Goal: Task Accomplishment & Management: Complete application form

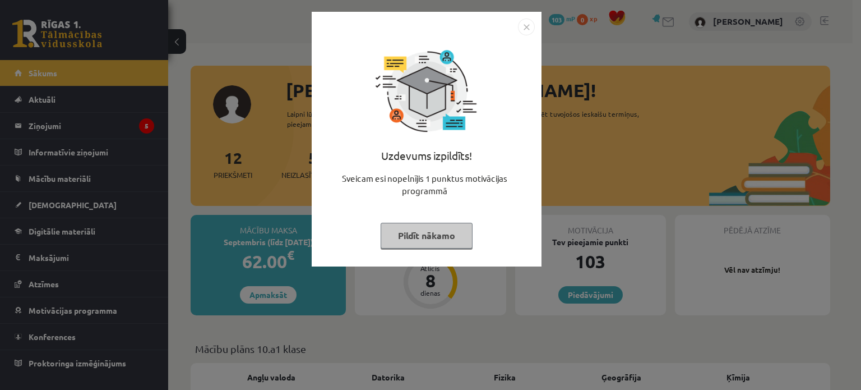
click at [442, 238] on button "Pildīt nākamo" at bounding box center [427, 236] width 92 height 26
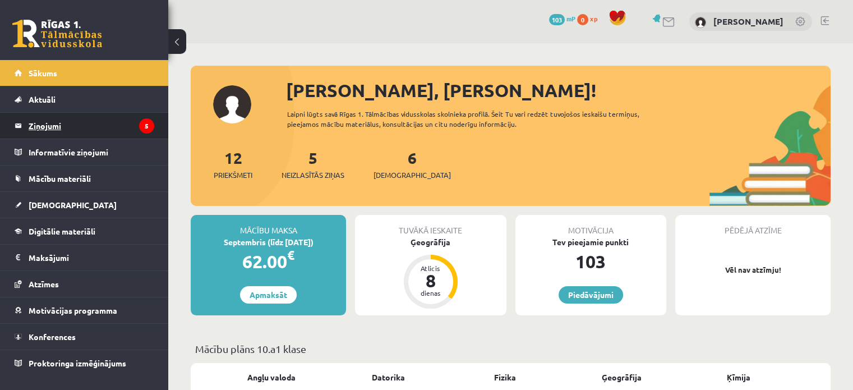
click at [71, 130] on legend "Ziņojumi 5" at bounding box center [92, 126] width 126 height 26
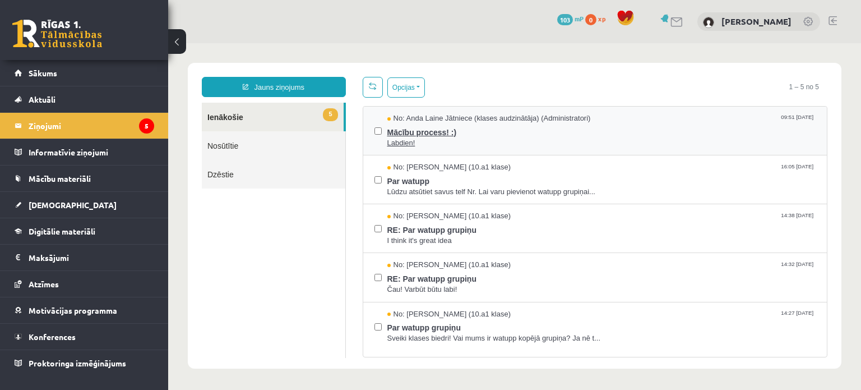
click at [539, 127] on span "Mācību process! :)" at bounding box center [601, 131] width 429 height 14
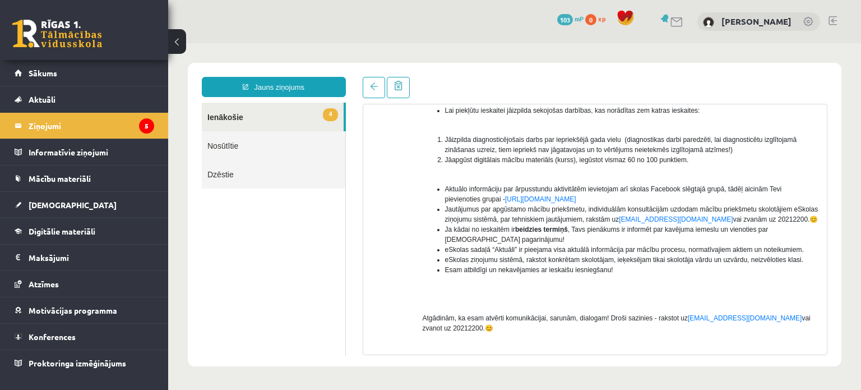
scroll to position [202, 0]
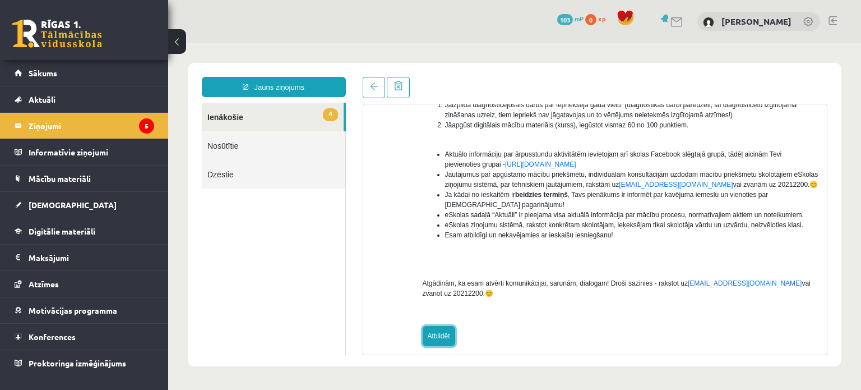
click at [433, 327] on link "Atbildēt" at bounding box center [439, 336] width 33 height 20
type input "**********"
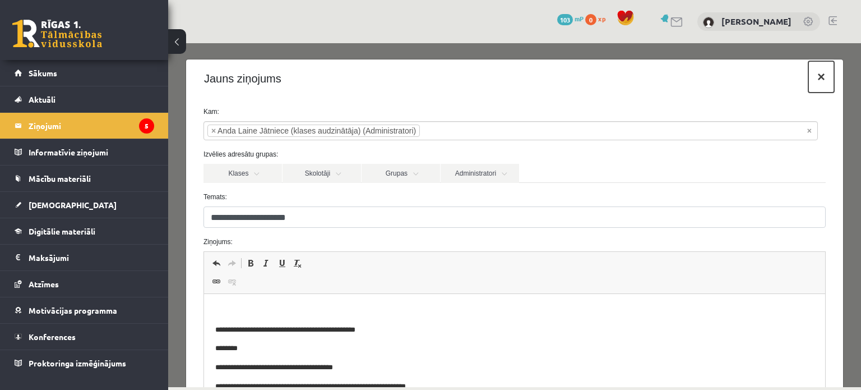
click at [814, 73] on button "×" at bounding box center [822, 76] width 26 height 31
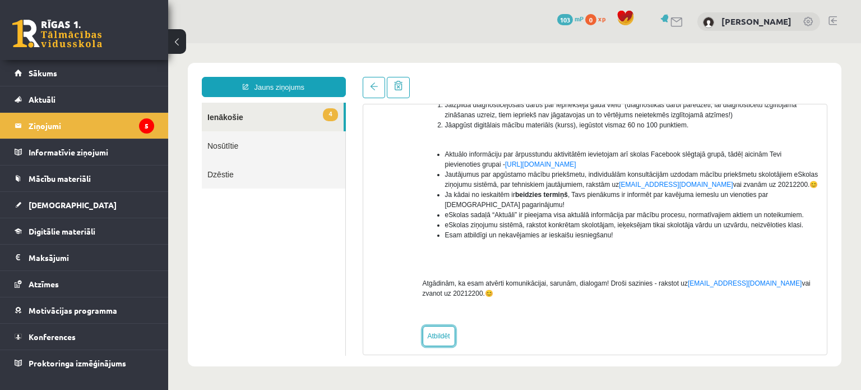
scroll to position [0, 0]
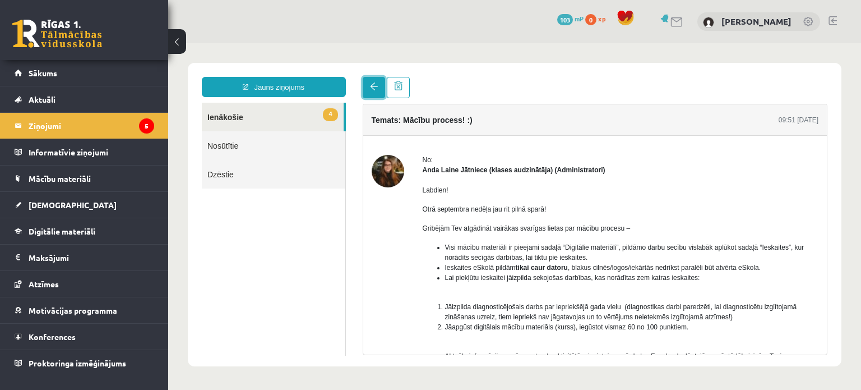
click at [372, 96] on link at bounding box center [374, 87] width 22 height 21
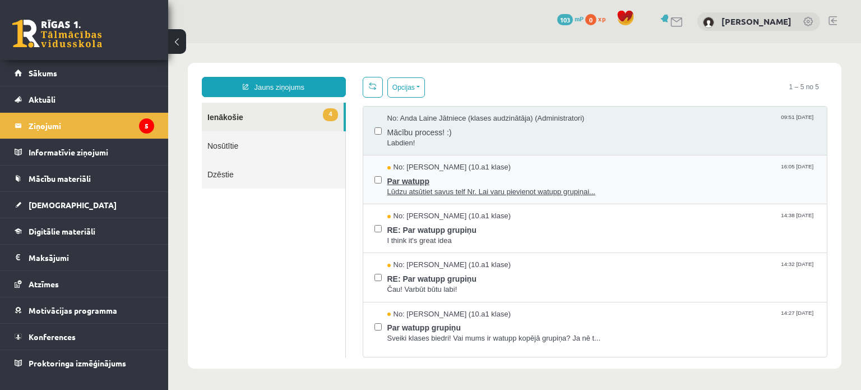
click at [465, 177] on span "Par watupp" at bounding box center [601, 180] width 429 height 14
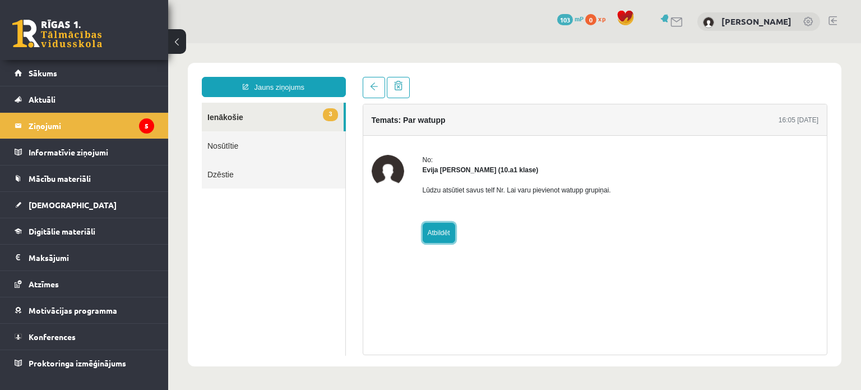
click at [430, 223] on link "Atbildēt" at bounding box center [439, 233] width 33 height 20
type input "**********"
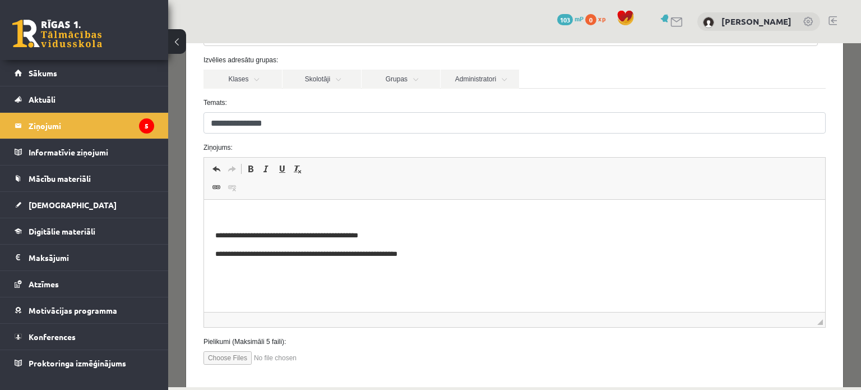
scroll to position [150, 0]
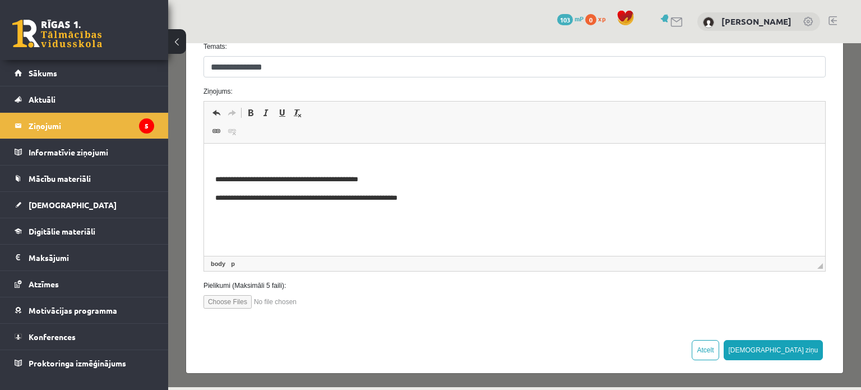
click at [238, 215] on html "**********" at bounding box center [514, 180] width 621 height 72
click at [440, 209] on html "**********" at bounding box center [514, 180] width 621 height 72
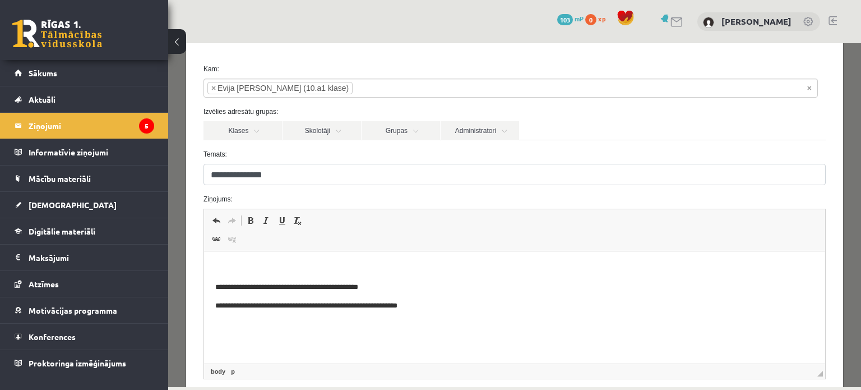
scroll to position [44, 0]
click at [227, 262] on p "Bagātinātā teksta redaktors, wiswyg-editor-47024951177500-1757320849-739" at bounding box center [514, 267] width 599 height 12
click at [446, 258] on html "**********" at bounding box center [514, 286] width 621 height 72
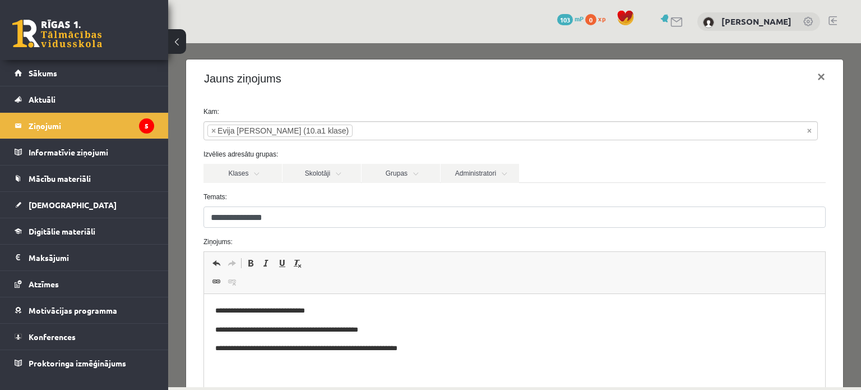
scroll to position [150, 0]
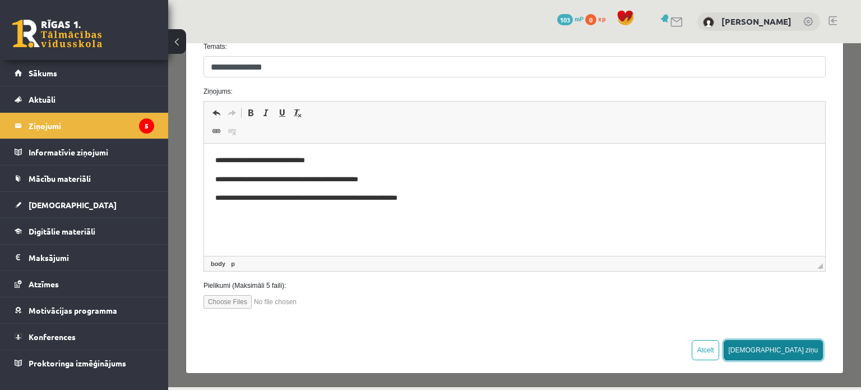
click at [787, 352] on button "Sūtīt ziņu" at bounding box center [774, 350] width 100 height 20
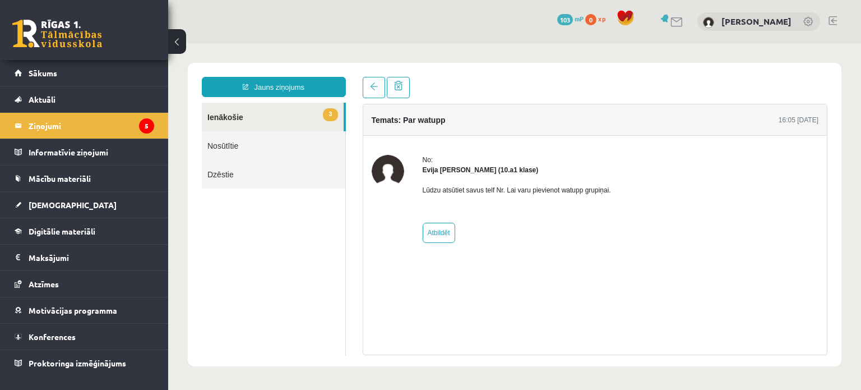
scroll to position [0, 0]
click at [370, 81] on link at bounding box center [374, 87] width 22 height 21
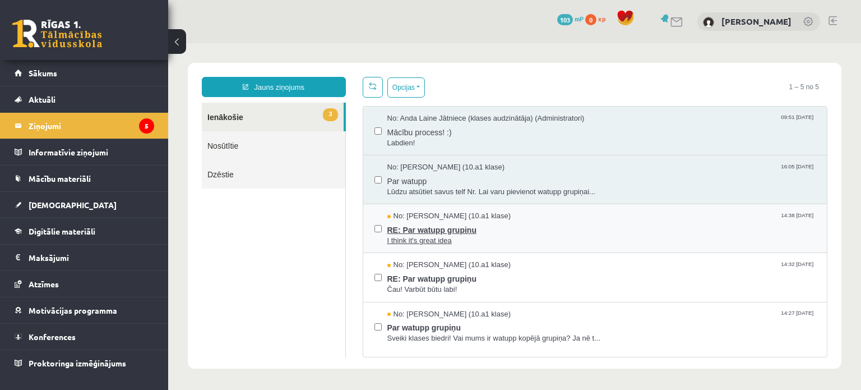
click at [449, 223] on span "RE: Par watupp grupiņu" at bounding box center [601, 228] width 429 height 14
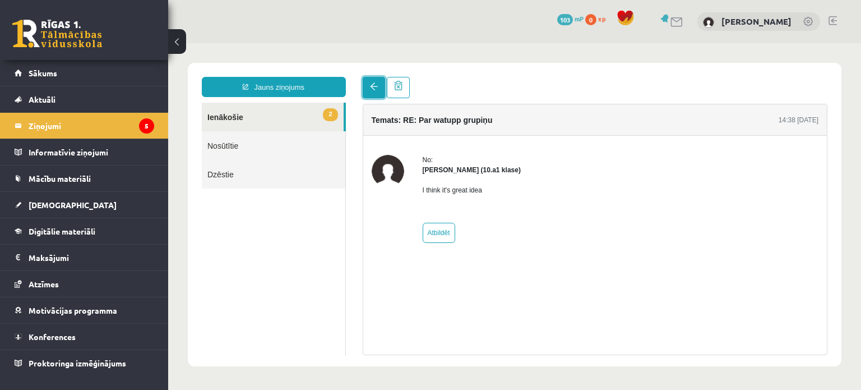
click at [372, 93] on link at bounding box center [374, 87] width 22 height 21
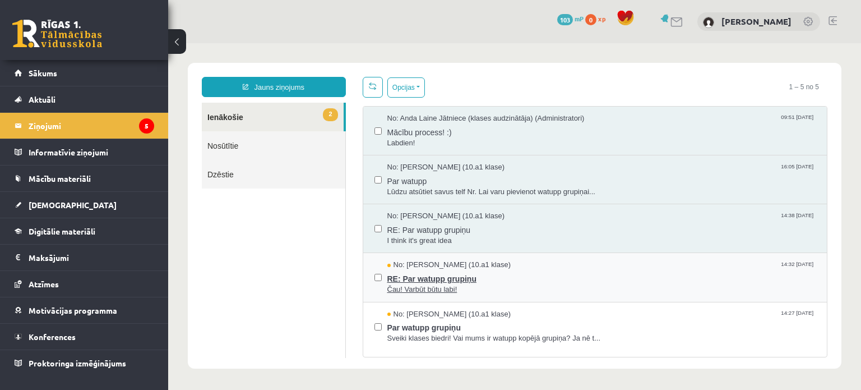
click at [412, 277] on span "RE: Par watupp grupiņu" at bounding box center [601, 277] width 429 height 14
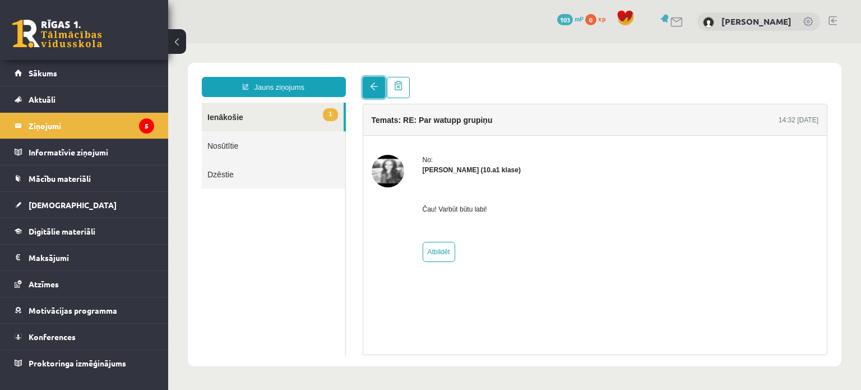
click at [375, 93] on link at bounding box center [374, 87] width 22 height 21
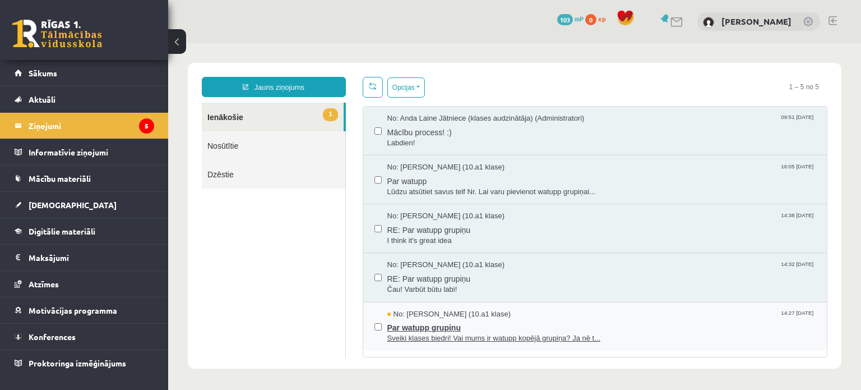
click at [397, 321] on span "Par watupp grupiņu" at bounding box center [601, 326] width 429 height 14
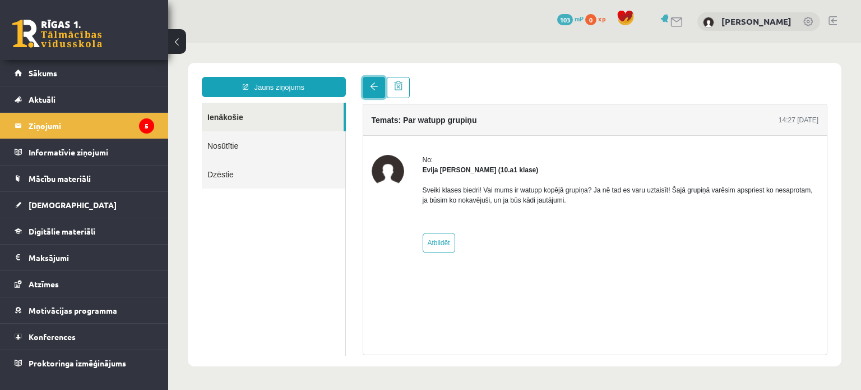
click at [375, 86] on span at bounding box center [374, 86] width 8 height 8
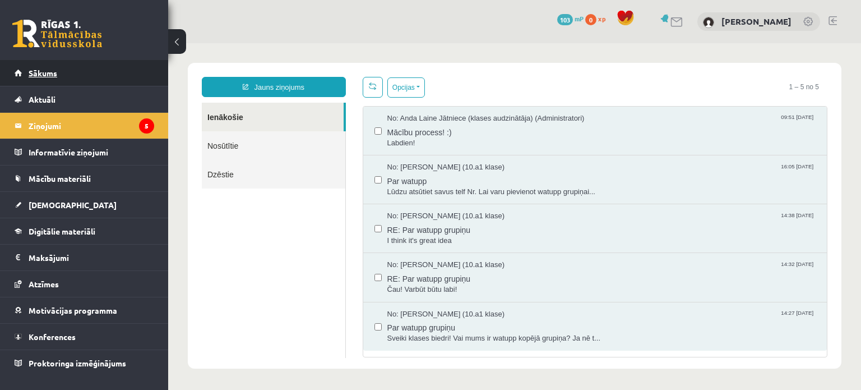
click at [65, 78] on link "Sākums" at bounding box center [85, 73] width 140 height 26
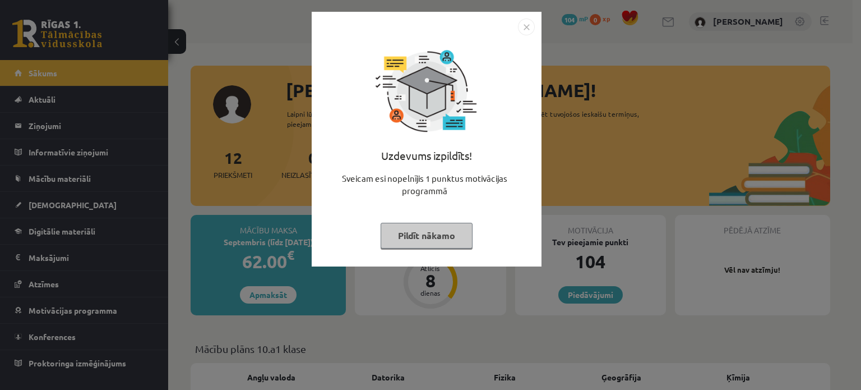
click at [458, 238] on button "Pildīt nākamo" at bounding box center [427, 236] width 92 height 26
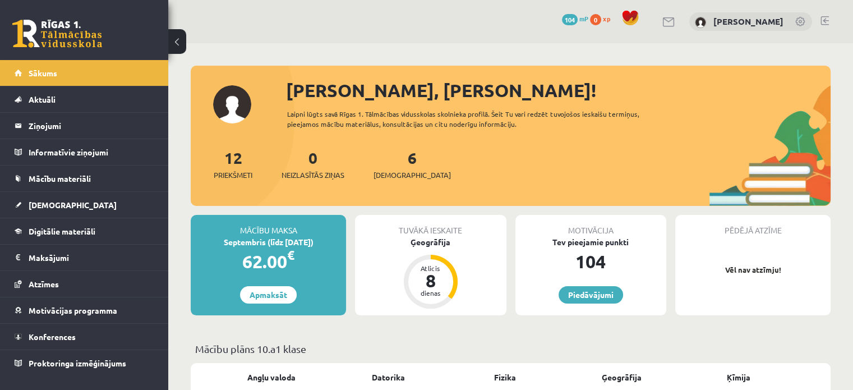
click at [396, 167] on div "6 Ieskaites" at bounding box center [411, 163] width 77 height 35
click at [395, 179] on span "[DEMOGRAPHIC_DATA]" at bounding box center [411, 174] width 77 height 11
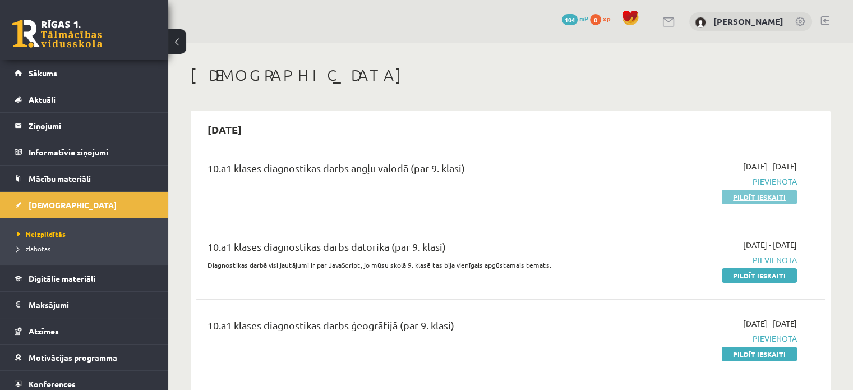
click at [750, 201] on link "Pildīt ieskaiti" at bounding box center [759, 197] width 75 height 15
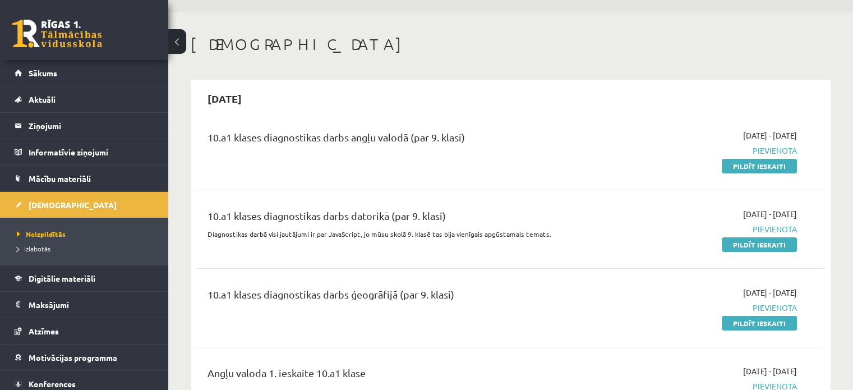
scroll to position [29, 0]
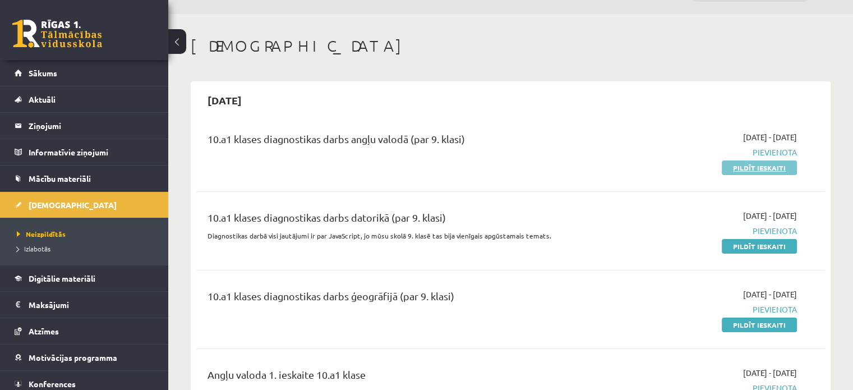
click at [750, 171] on link "Pildīt ieskaiti" at bounding box center [759, 167] width 75 height 15
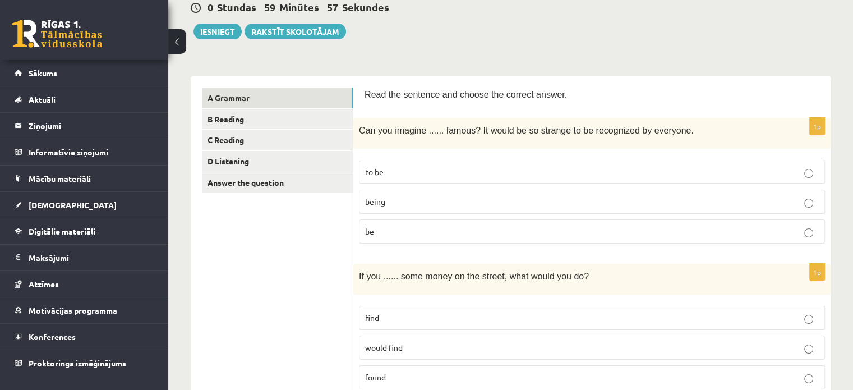
scroll to position [114, 0]
click at [433, 196] on p "being" at bounding box center [592, 201] width 454 height 12
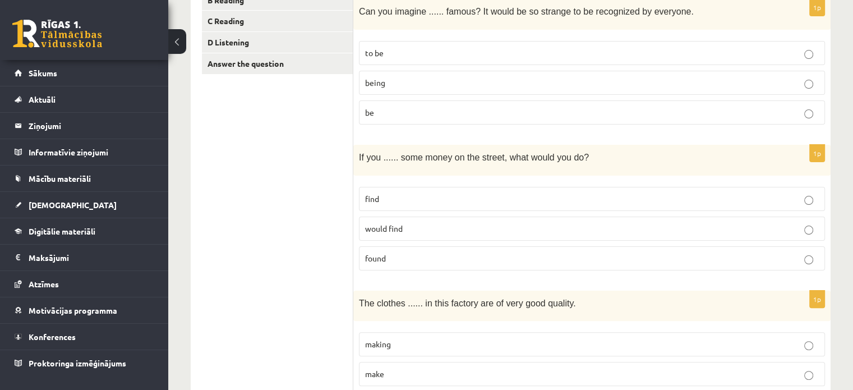
scroll to position [233, 0]
click at [457, 261] on p "found" at bounding box center [592, 258] width 454 height 12
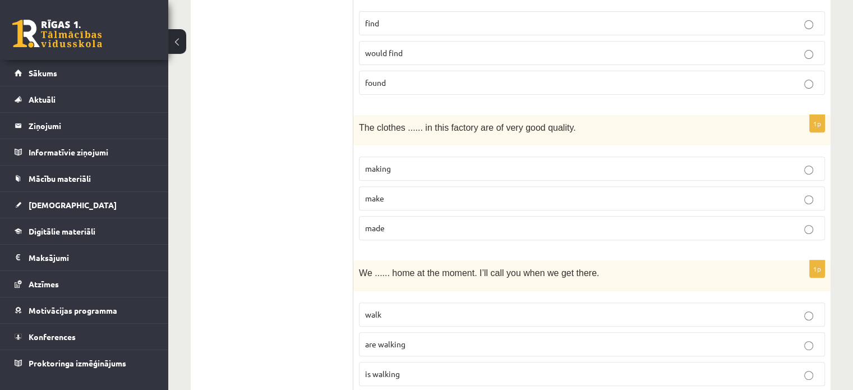
scroll to position [365, 0]
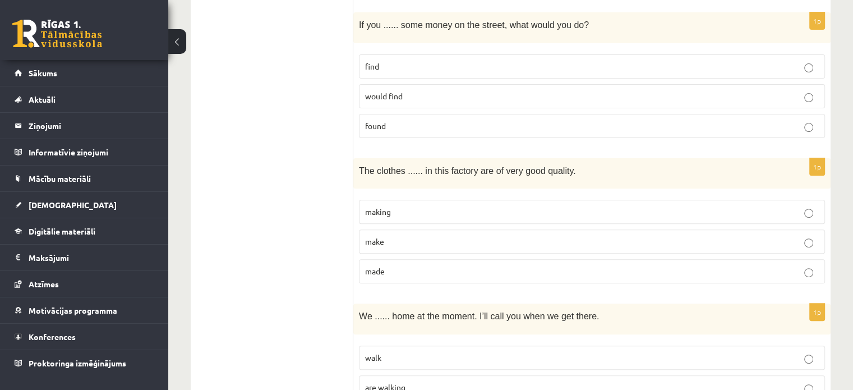
click at [467, 262] on label "made" at bounding box center [592, 271] width 466 height 24
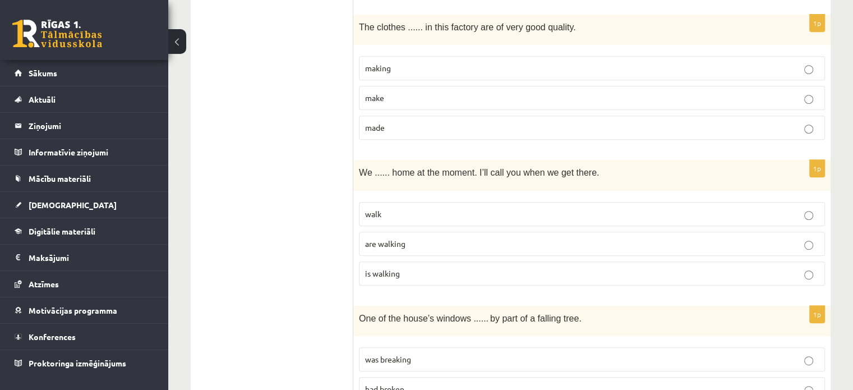
scroll to position [516, 0]
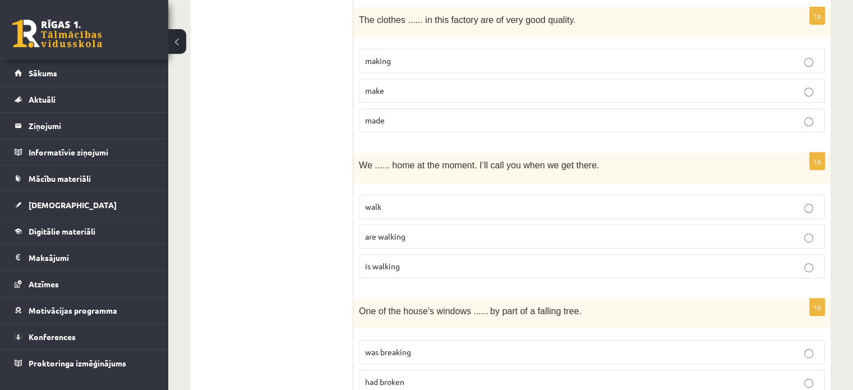
click at [451, 230] on p "are walking" at bounding box center [592, 236] width 454 height 12
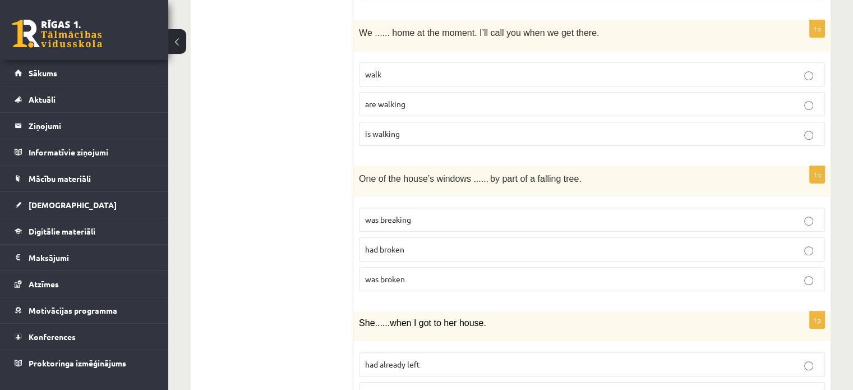
scroll to position [648, 0]
click at [438, 283] on label "was broken" at bounding box center [592, 279] width 466 height 24
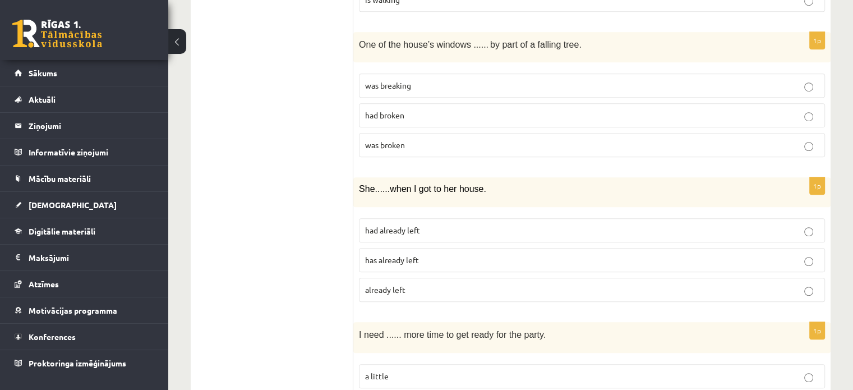
scroll to position [789, 0]
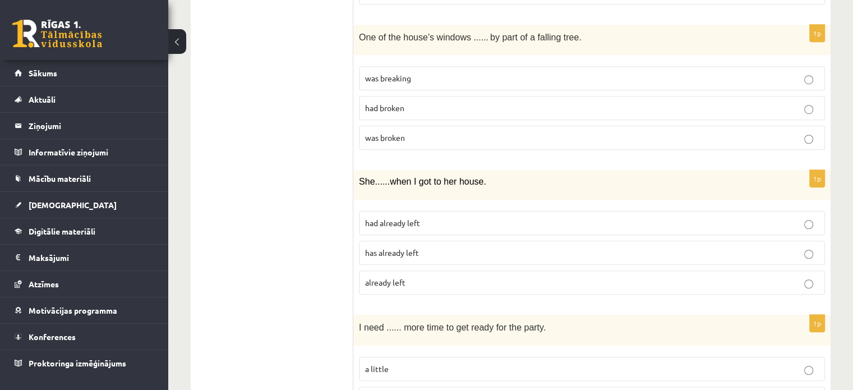
click at [443, 223] on p "had already left" at bounding box center [592, 223] width 454 height 12
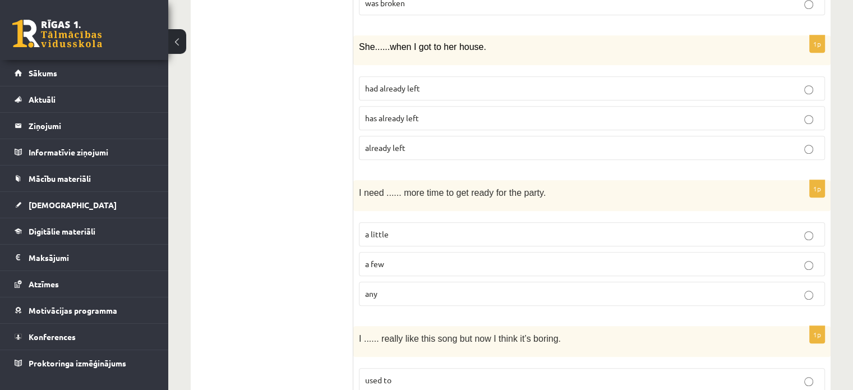
scroll to position [925, 0]
click at [444, 234] on label "a little" at bounding box center [592, 233] width 466 height 24
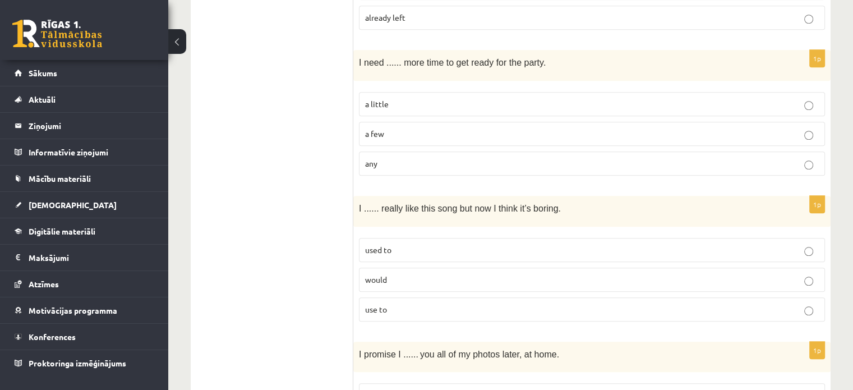
scroll to position [1055, 0]
click at [424, 248] on label "used to" at bounding box center [592, 249] width 466 height 24
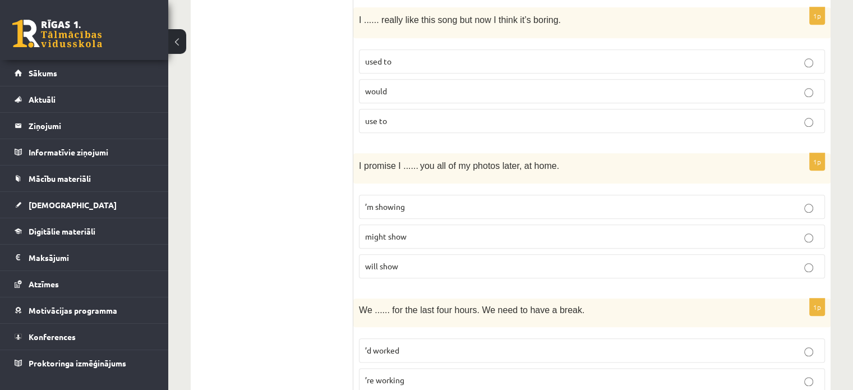
scroll to position [1244, 0]
click at [415, 259] on p "will show" at bounding box center [592, 265] width 454 height 12
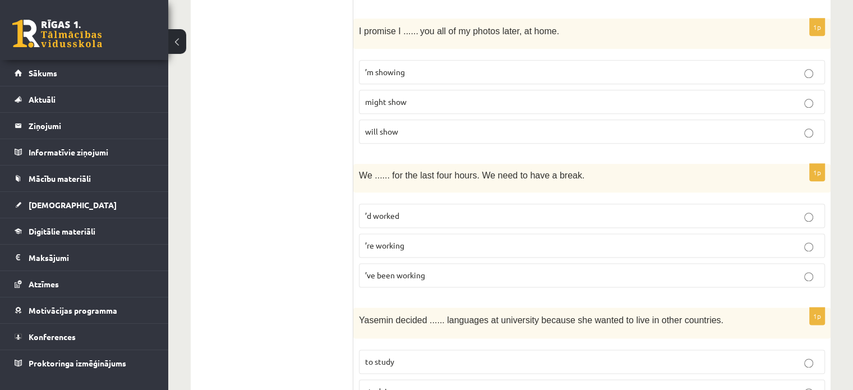
scroll to position [1387, 0]
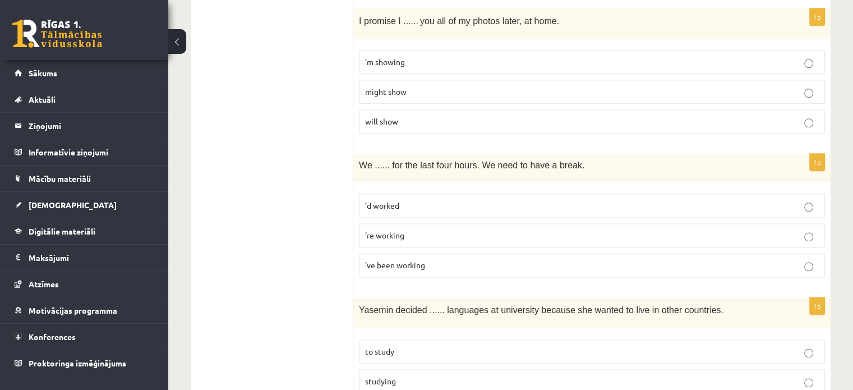
click at [417, 260] on span "’ve been working" at bounding box center [395, 265] width 60 height 10
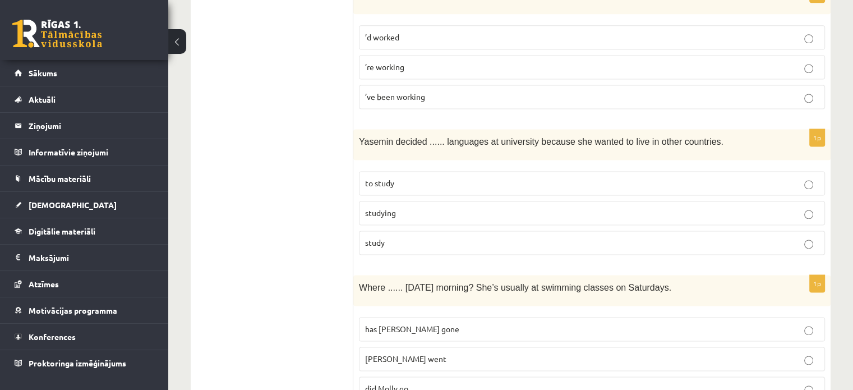
scroll to position [1554, 0]
click at [422, 181] on p "to study" at bounding box center [592, 184] width 454 height 12
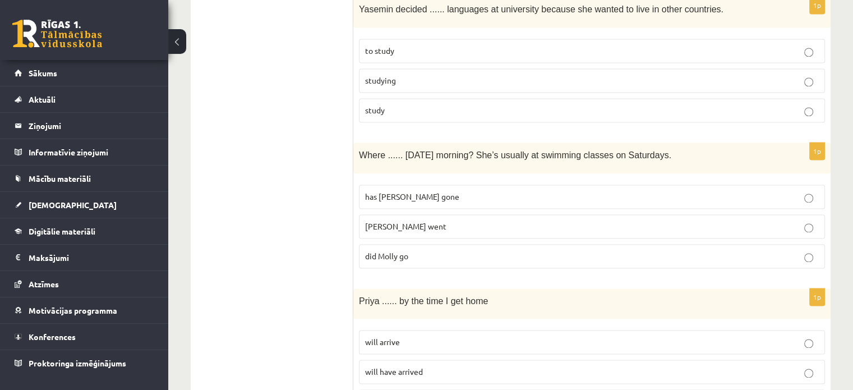
scroll to position [1711, 0]
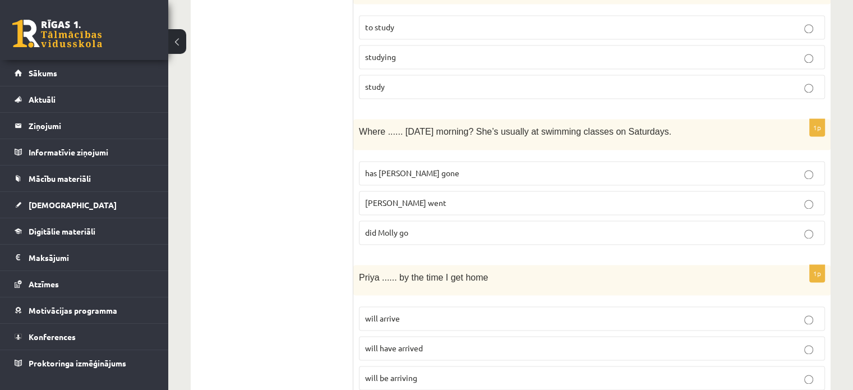
click at [446, 227] on p "did Molly go" at bounding box center [592, 233] width 454 height 12
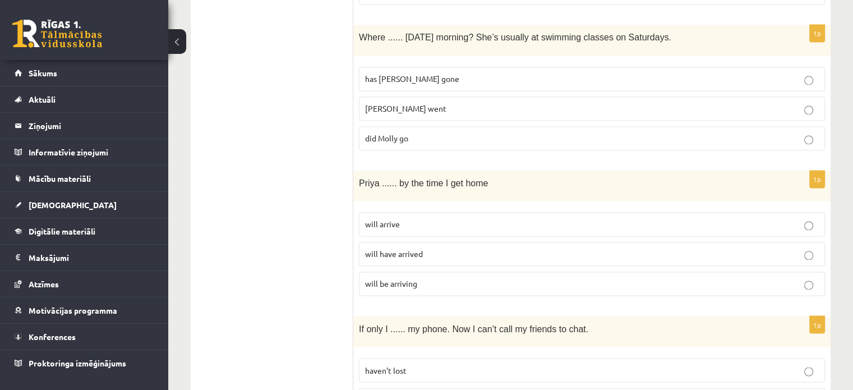
scroll to position [1809, 0]
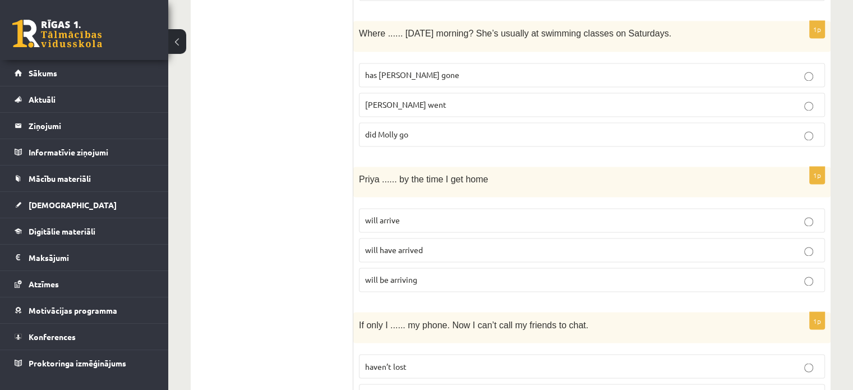
click at [492, 244] on p "will have arrived" at bounding box center [592, 250] width 454 height 12
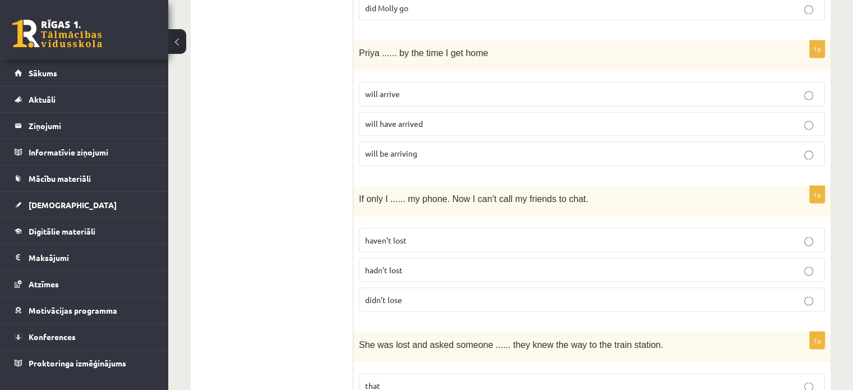
scroll to position [1937, 0]
click at [429, 262] on p "hadn’t lost" at bounding box center [592, 268] width 454 height 12
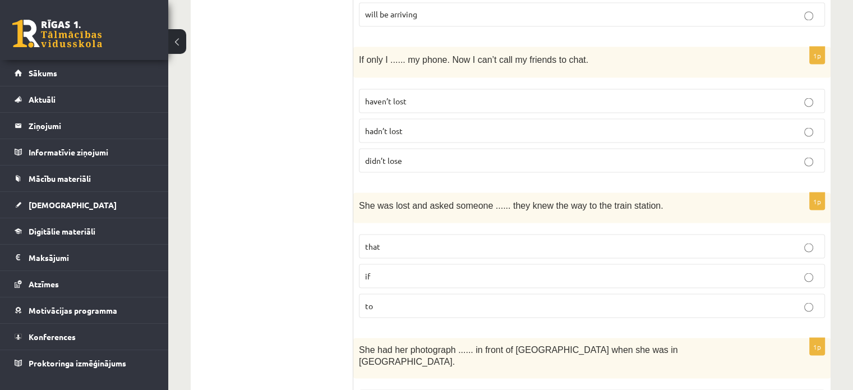
scroll to position [2075, 0]
click at [394, 271] on label "if" at bounding box center [592, 276] width 466 height 24
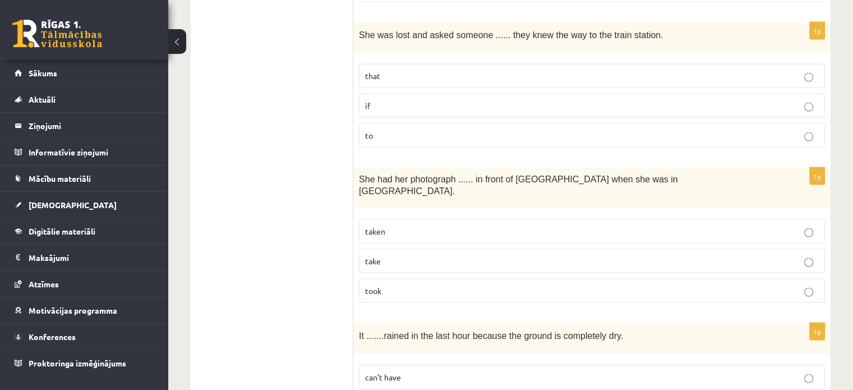
scroll to position [2244, 0]
click at [408, 226] on p "taken" at bounding box center [592, 232] width 454 height 12
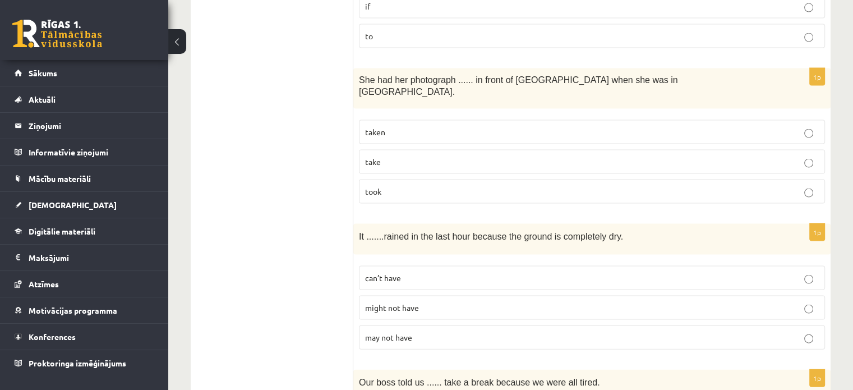
scroll to position [2400, 0]
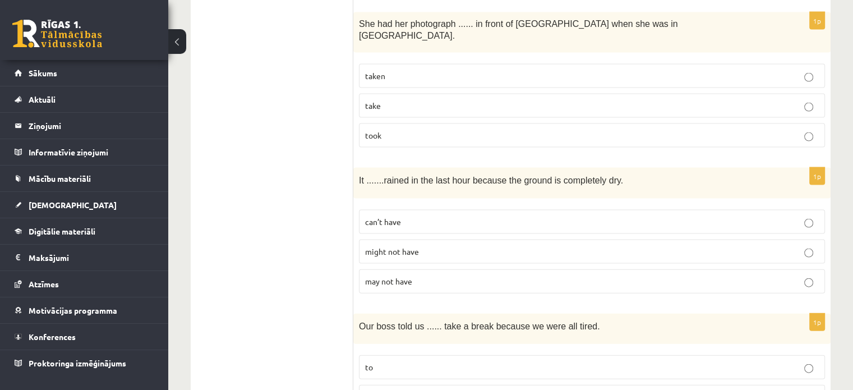
click at [440, 216] on p "can’t have" at bounding box center [592, 222] width 454 height 12
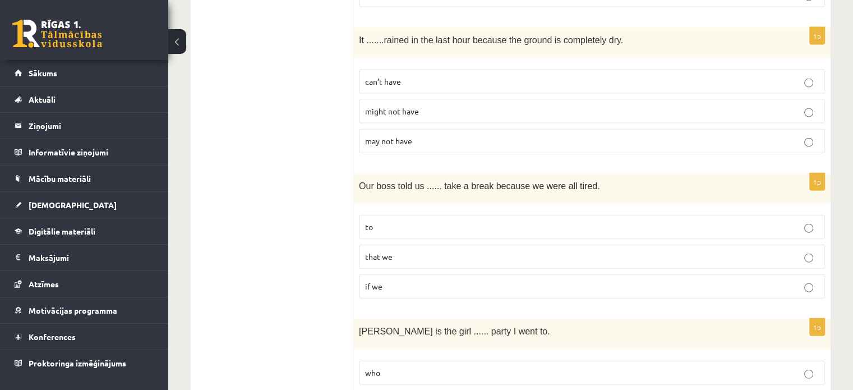
scroll to position [2538, 0]
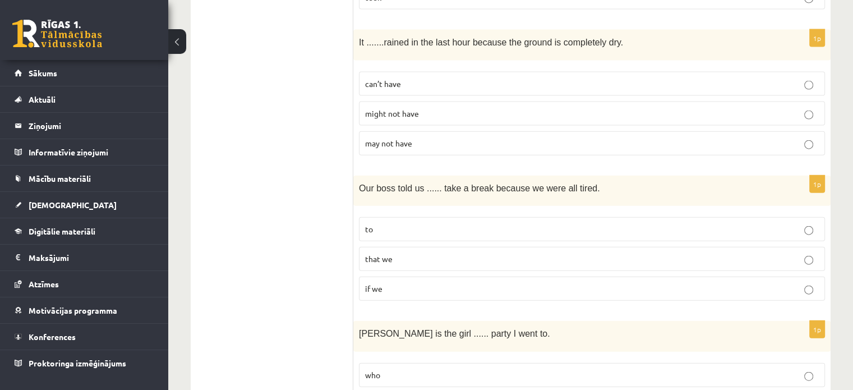
click at [451, 217] on label "to" at bounding box center [592, 229] width 466 height 24
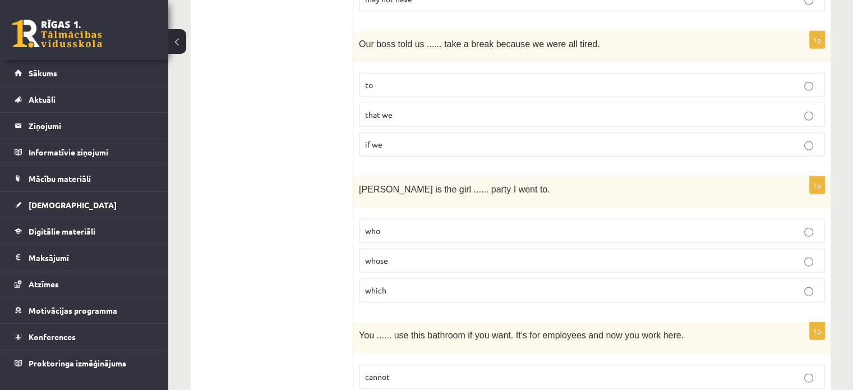
scroll to position [2681, 0]
click at [446, 255] on p "whose" at bounding box center [592, 261] width 454 height 12
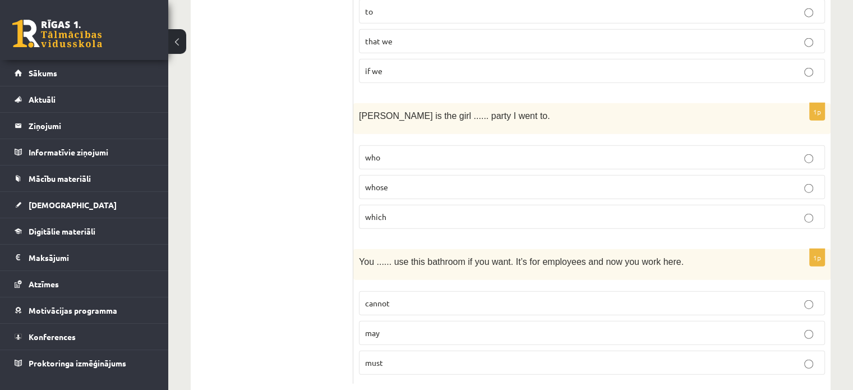
click at [431, 327] on p "may" at bounding box center [592, 333] width 454 height 12
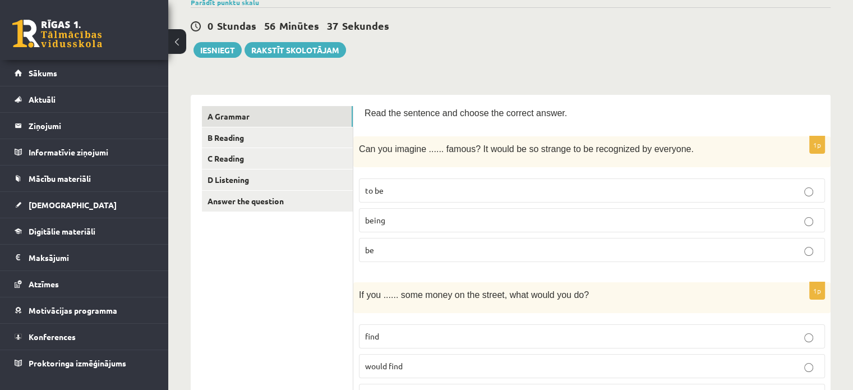
scroll to position [0, 0]
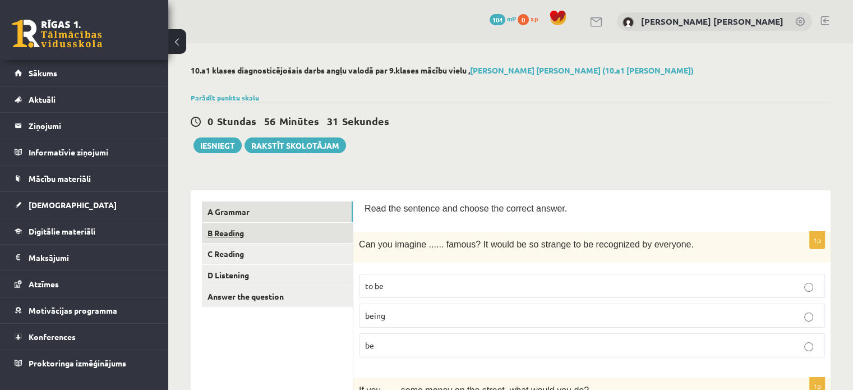
click at [273, 230] on link "B Reading" at bounding box center [277, 233] width 151 height 21
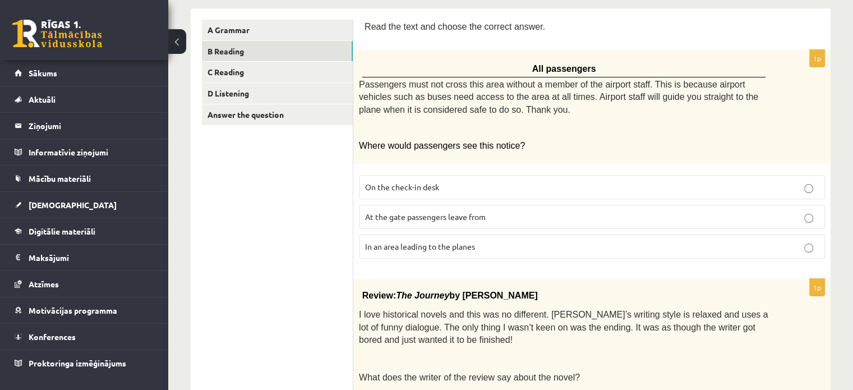
scroll to position [168, 0]
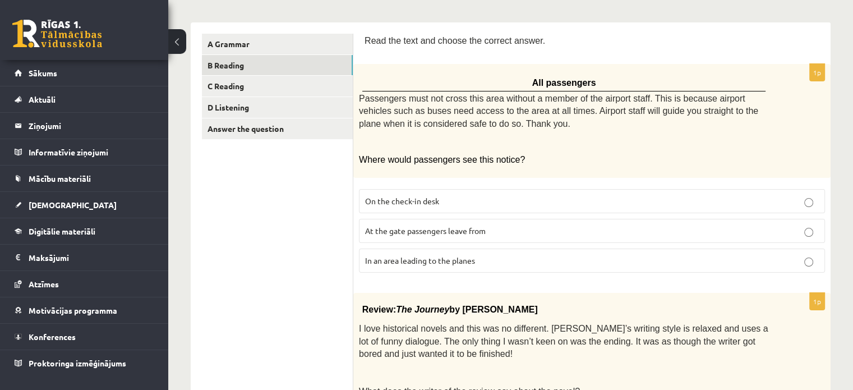
click at [500, 228] on p "At the gate passengers leave from" at bounding box center [592, 231] width 454 height 12
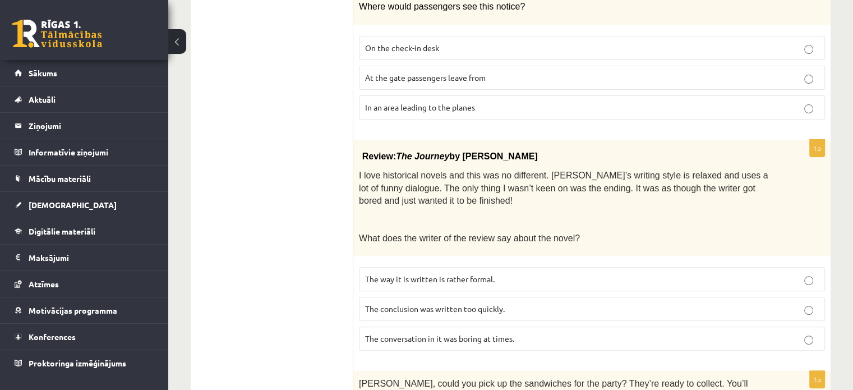
scroll to position [345, 0]
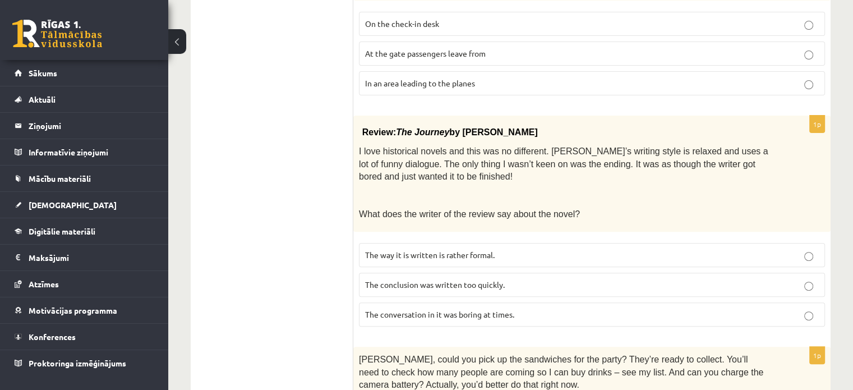
click at [496, 283] on span "The conclusion was written too quickly." at bounding box center [435, 284] width 140 height 10
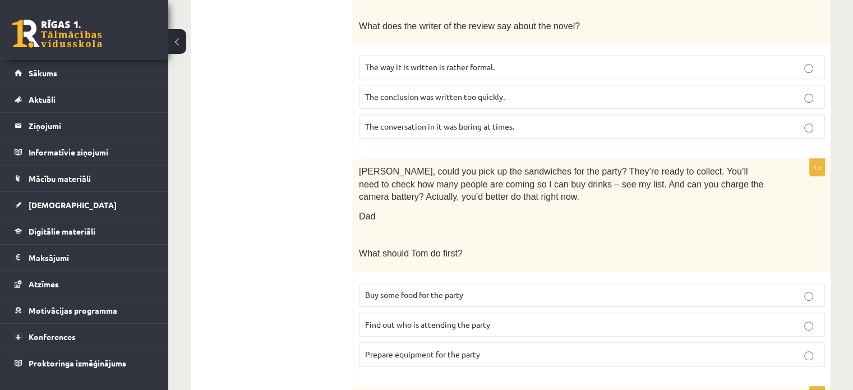
scroll to position [552, 0]
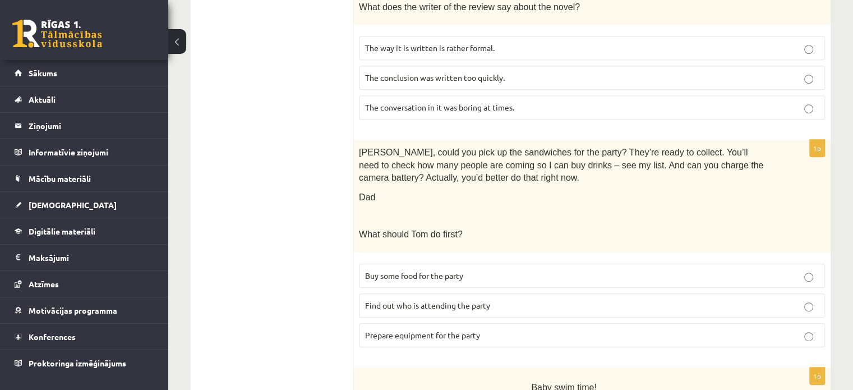
click at [604, 329] on p "Prepare equipment for the party" at bounding box center [592, 335] width 454 height 12
click at [509, 270] on p "Buy some food for the party" at bounding box center [592, 276] width 454 height 12
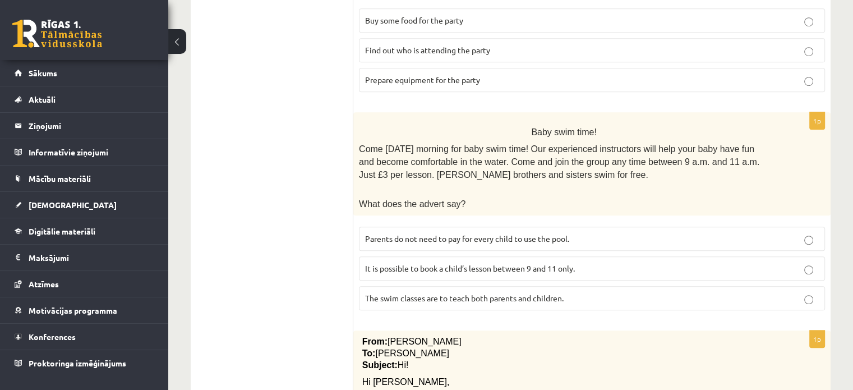
scroll to position [806, 0]
click at [550, 237] on label "Parents do not need to pay for every child to use the pool." at bounding box center [592, 239] width 466 height 24
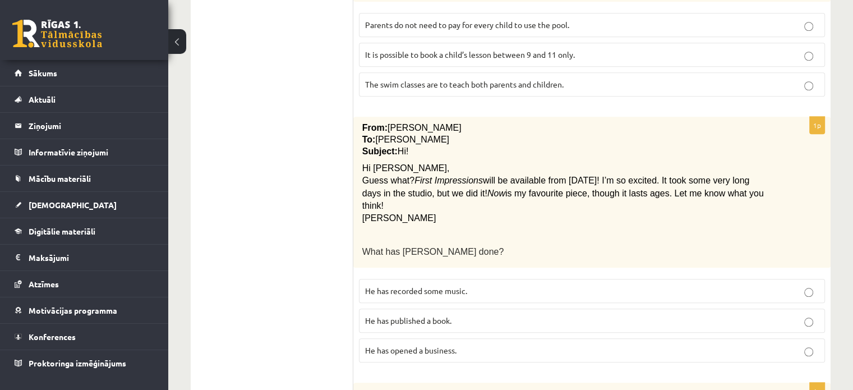
scroll to position [1022, 0]
click at [609, 284] on p "He has recorded some music." at bounding box center [592, 290] width 454 height 12
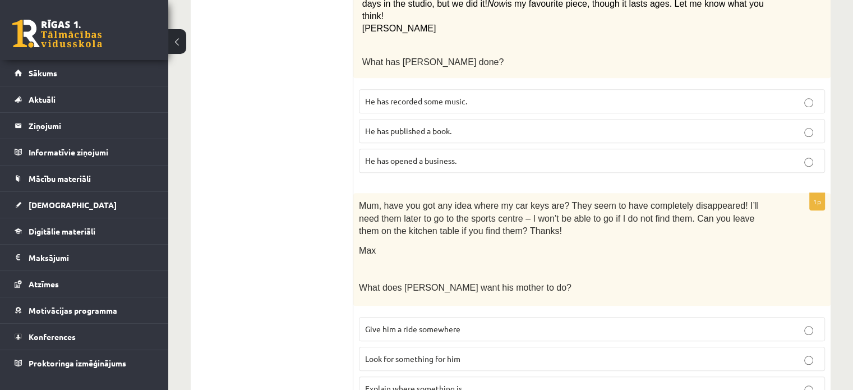
scroll to position [1239, 0]
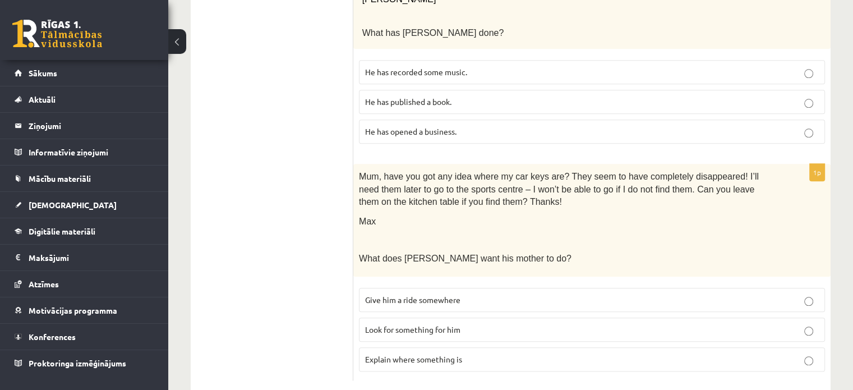
click at [607, 317] on label "Look for something for him" at bounding box center [592, 329] width 466 height 24
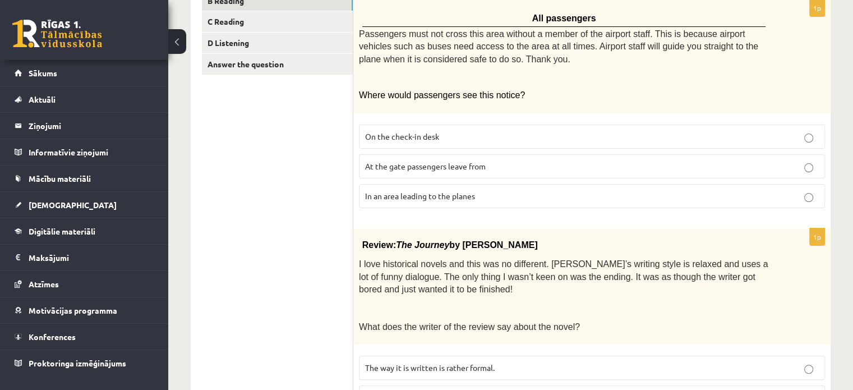
scroll to position [0, 0]
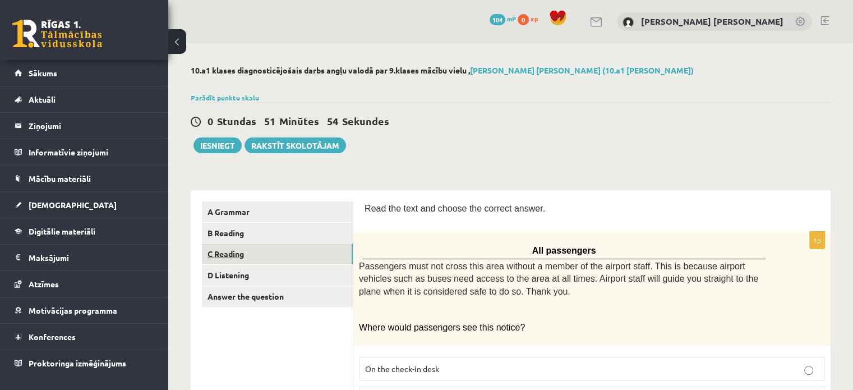
click at [305, 251] on link "C Reading" at bounding box center [277, 253] width 151 height 21
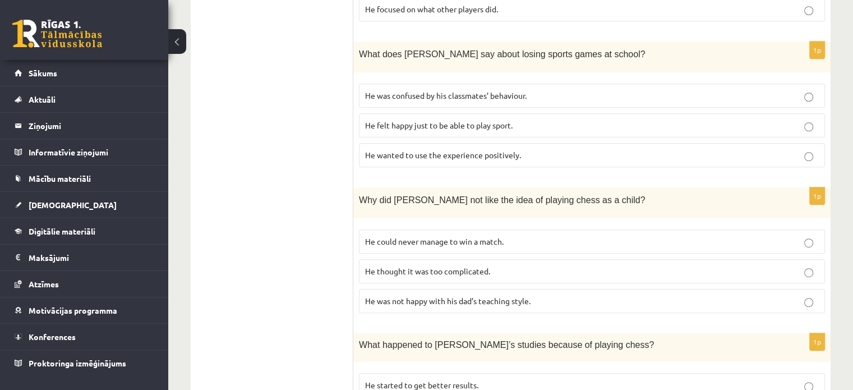
scroll to position [643, 0]
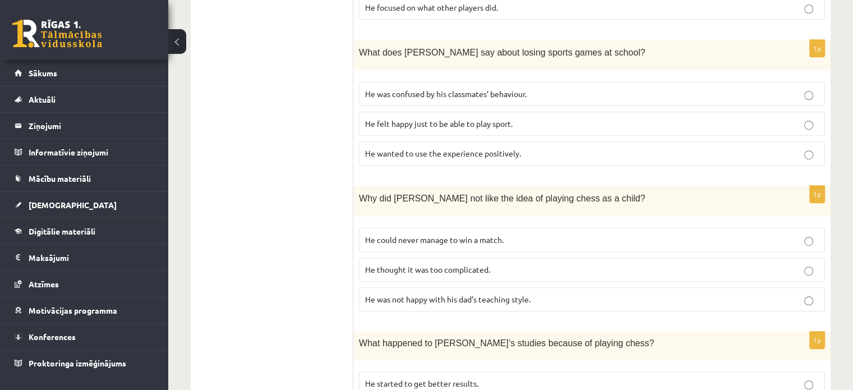
click at [527, 257] on label "He thought it was too complicated." at bounding box center [592, 269] width 466 height 24
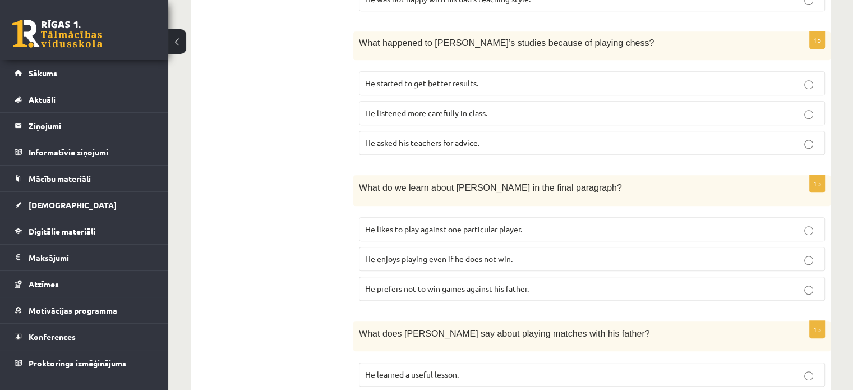
scroll to position [1024, 0]
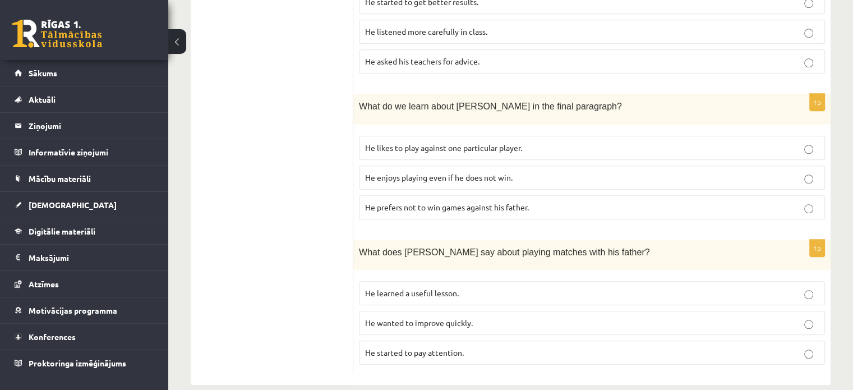
click at [501, 281] on label "He learned a useful lesson." at bounding box center [592, 293] width 466 height 24
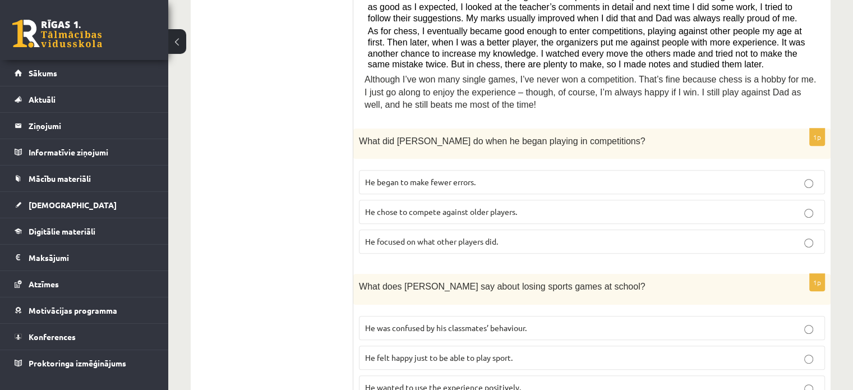
scroll to position [404, 0]
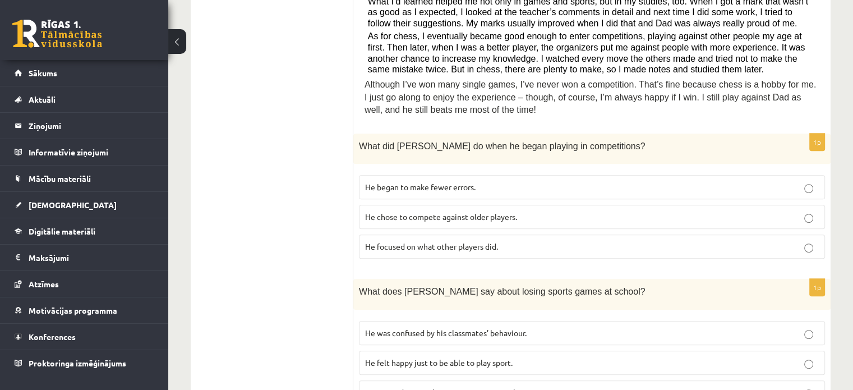
click at [507, 241] on p "He focused on what other players did." at bounding box center [592, 247] width 454 height 12
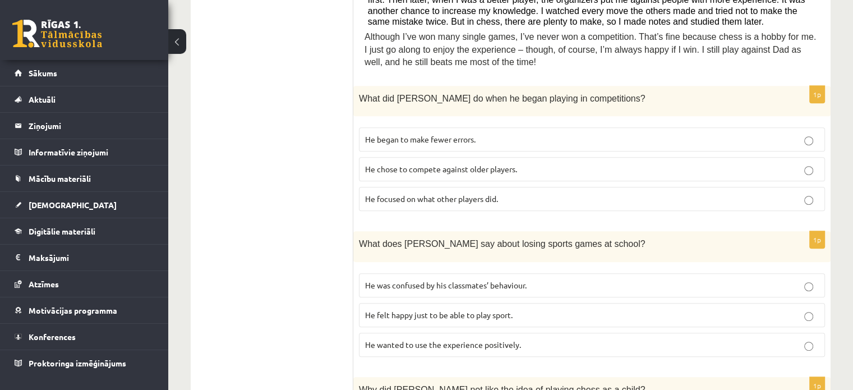
scroll to position [450, 0]
click at [470, 194] on p "He focused on what other players did." at bounding box center [592, 200] width 454 height 12
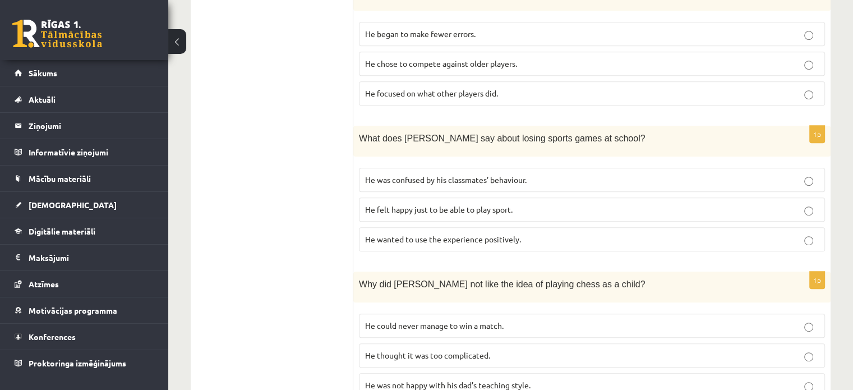
scroll to position [557, 0]
click at [492, 233] on span "He wanted to use the experience positively." at bounding box center [443, 238] width 156 height 10
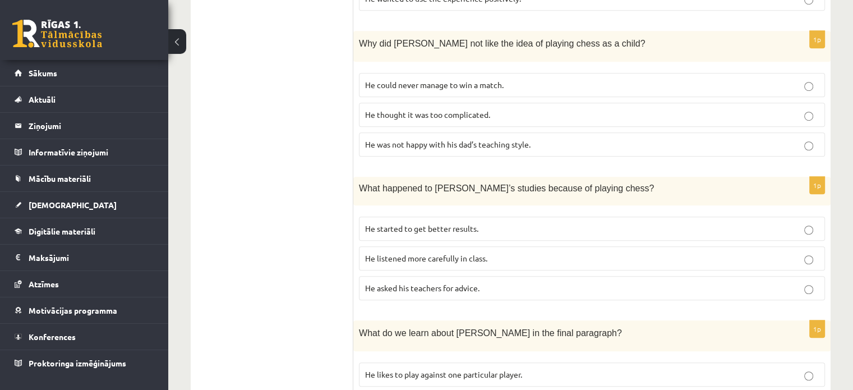
scroll to position [806, 0]
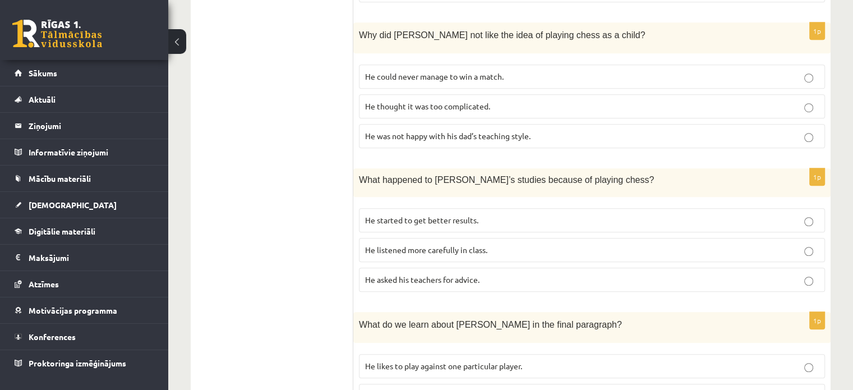
click at [468, 215] on span "He started to get better results." at bounding box center [421, 220] width 113 height 10
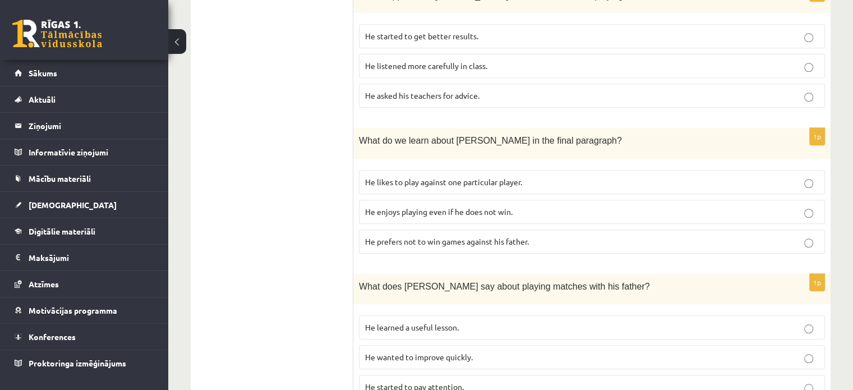
scroll to position [1024, 0]
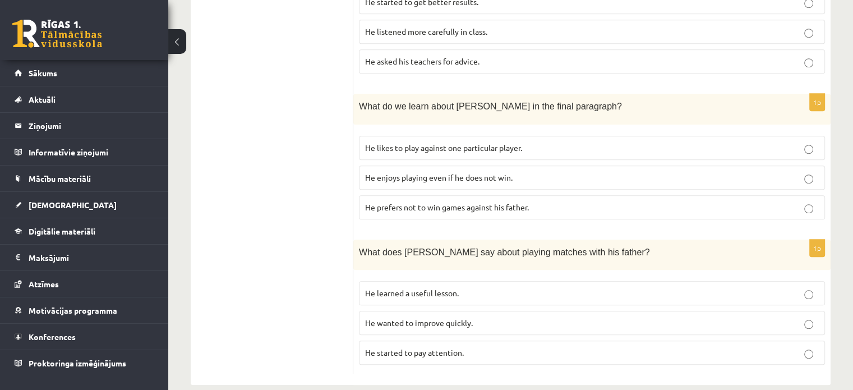
click at [432, 172] on span "He enjoys playing even if he does not win." at bounding box center [438, 177] width 147 height 10
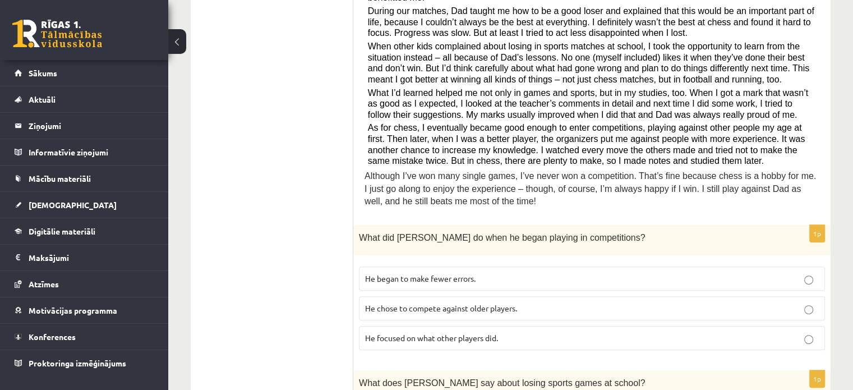
scroll to position [0, 0]
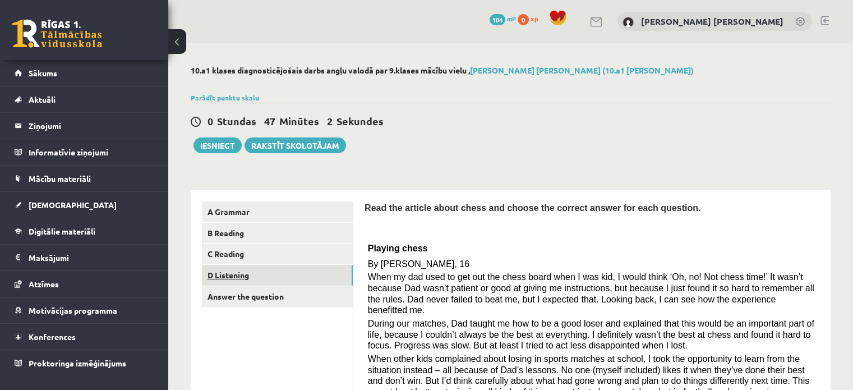
click at [283, 271] on link "D Listening" at bounding box center [277, 275] width 151 height 21
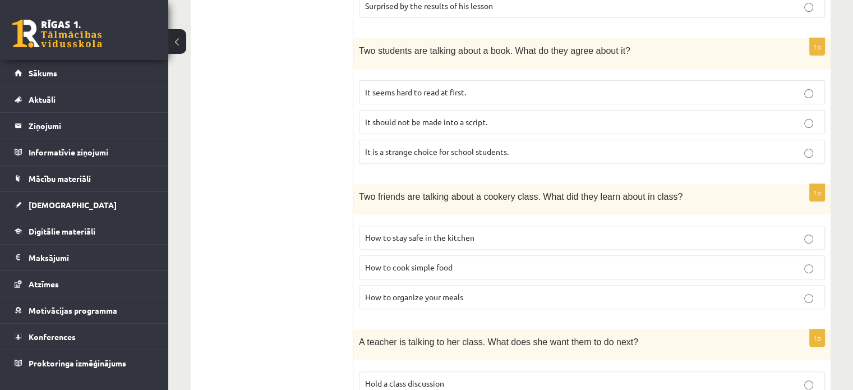
scroll to position [389, 0]
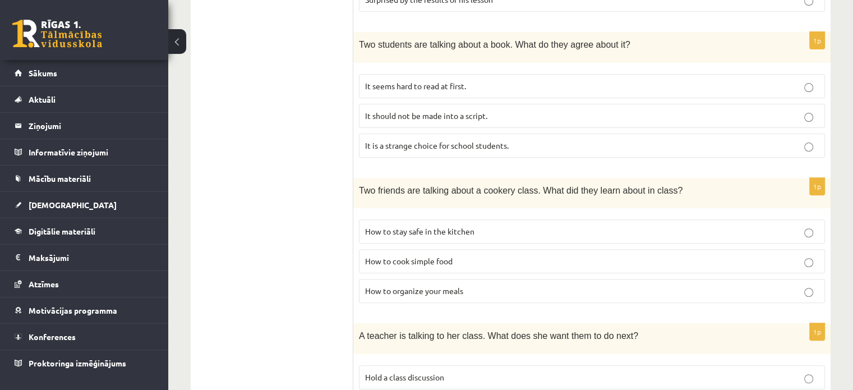
click at [499, 285] on p "How to organize your meals" at bounding box center [592, 291] width 454 height 12
click at [476, 255] on p "How to cook simple food" at bounding box center [592, 261] width 454 height 12
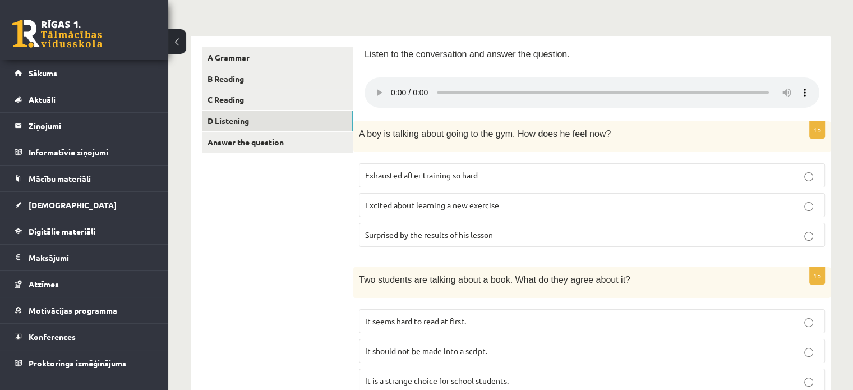
scroll to position [155, 0]
click at [481, 168] on label "Exhausted after training so hard" at bounding box center [592, 175] width 466 height 24
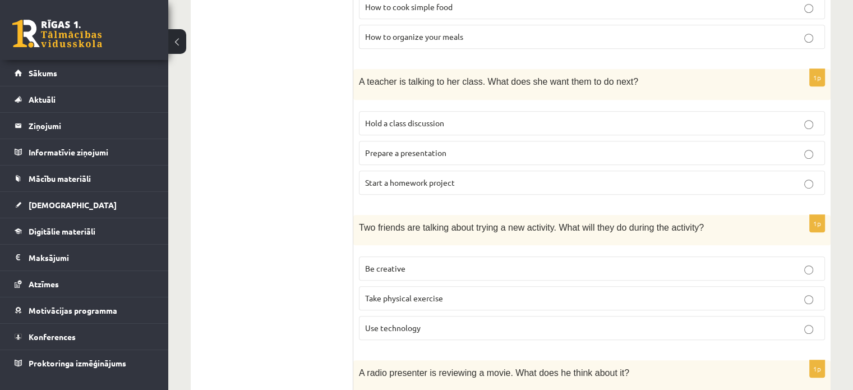
scroll to position [777, 0]
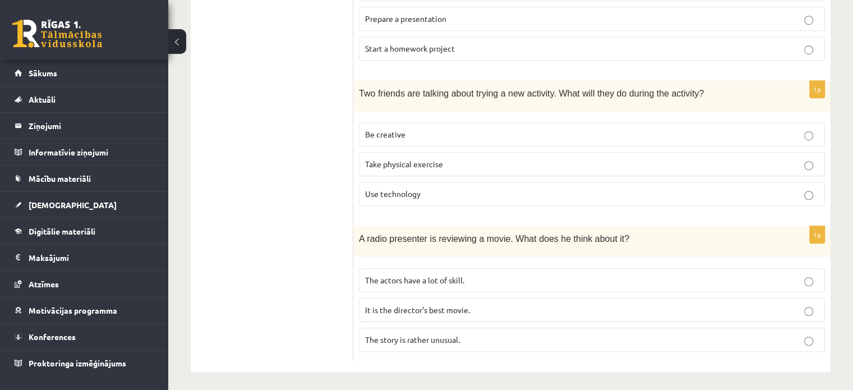
click at [403, 128] on p "Be creative" at bounding box center [592, 134] width 454 height 12
click at [491, 327] on label "The story is rather unusual." at bounding box center [592, 339] width 466 height 24
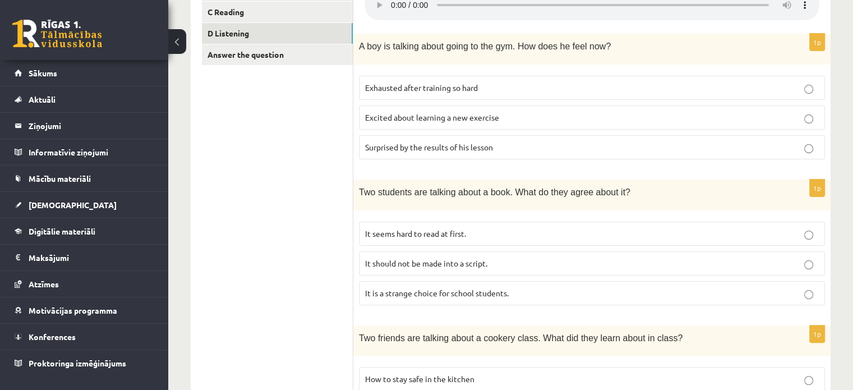
scroll to position [243, 0]
click at [428, 227] on span "It seems hard to read at first." at bounding box center [415, 232] width 101 height 10
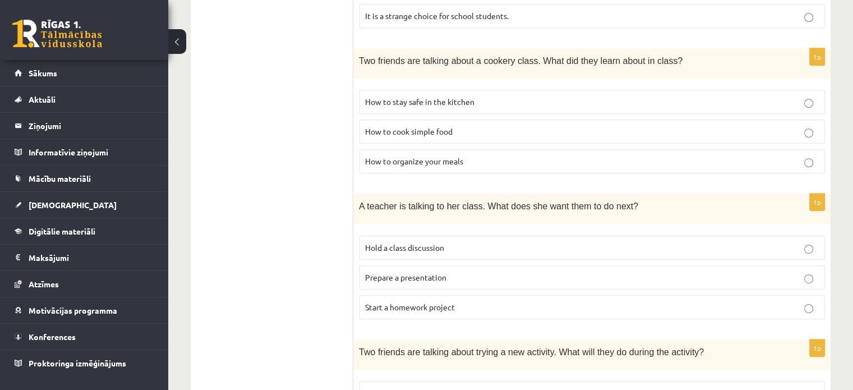
scroll to position [519, 0]
click at [511, 273] on p "Prepare a presentation" at bounding box center [592, 277] width 454 height 12
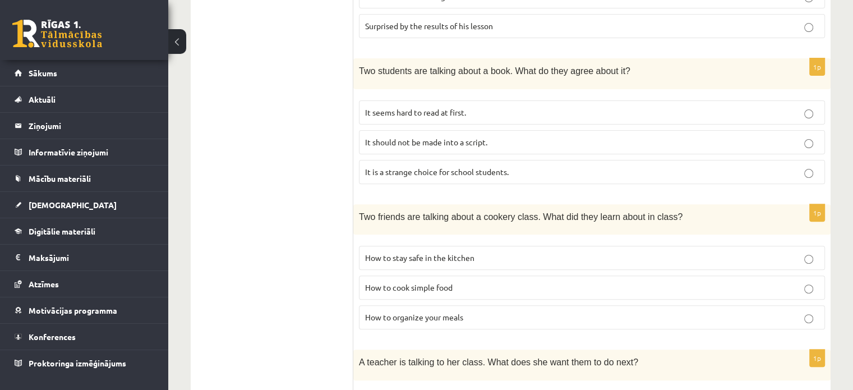
scroll to position [379, 0]
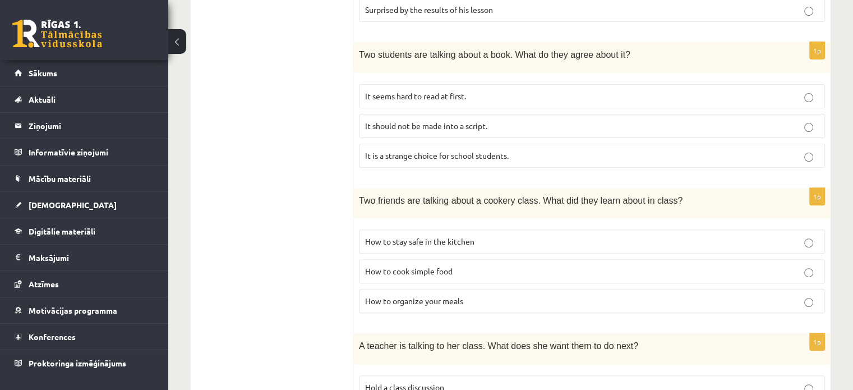
click at [440, 295] on span "How to organize your meals" at bounding box center [414, 300] width 98 height 10
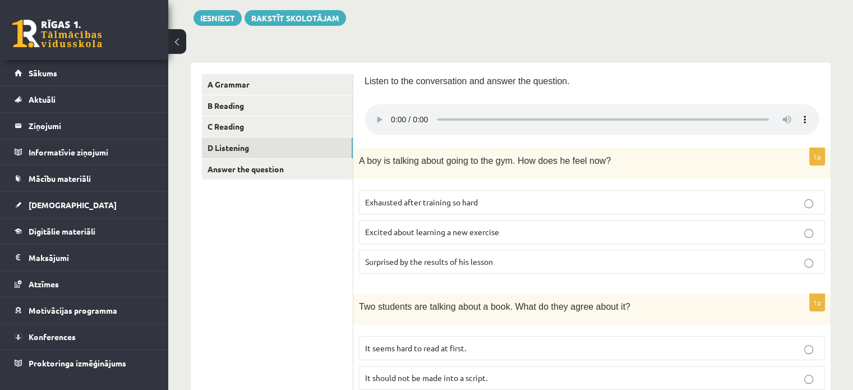
scroll to position [128, 0]
click at [239, 172] on link "Answer the question" at bounding box center [277, 168] width 151 height 21
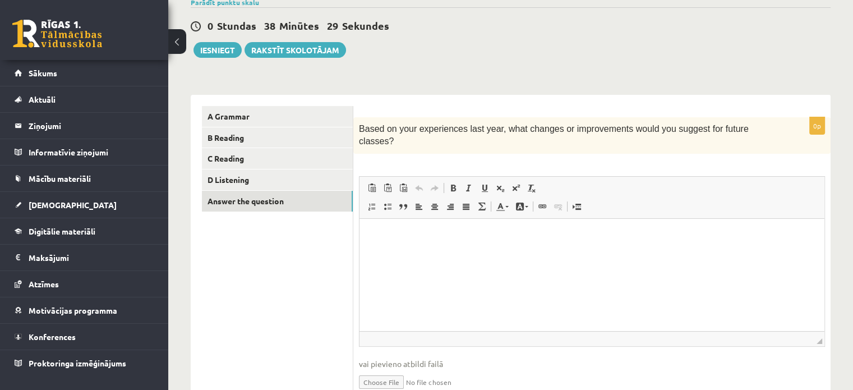
scroll to position [96, 0]
click at [396, 243] on html at bounding box center [591, 235] width 465 height 34
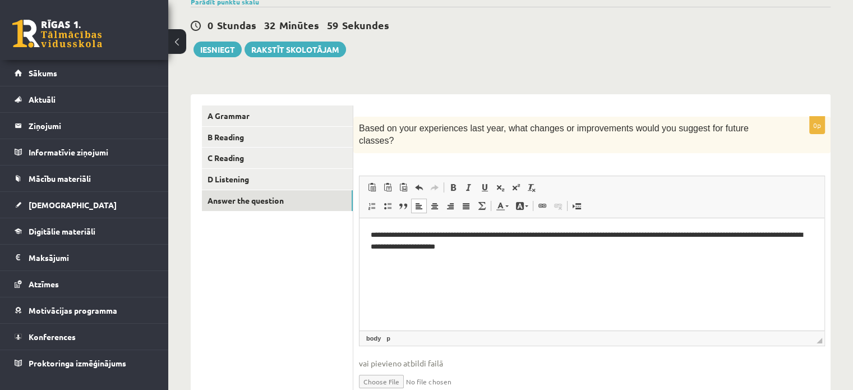
click at [487, 243] on p "**********" at bounding box center [592, 241] width 443 height 24
click at [531, 247] on p "**********" at bounding box center [592, 241] width 443 height 24
click at [519, 250] on p "**********" at bounding box center [592, 241] width 443 height 24
click at [607, 245] on p "**********" at bounding box center [592, 241] width 443 height 24
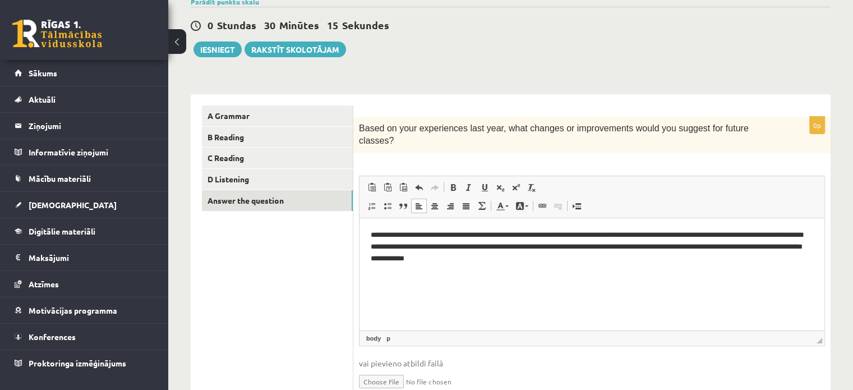
click at [441, 260] on p "**********" at bounding box center [592, 246] width 443 height 35
click at [564, 258] on p "**********" at bounding box center [592, 246] width 443 height 35
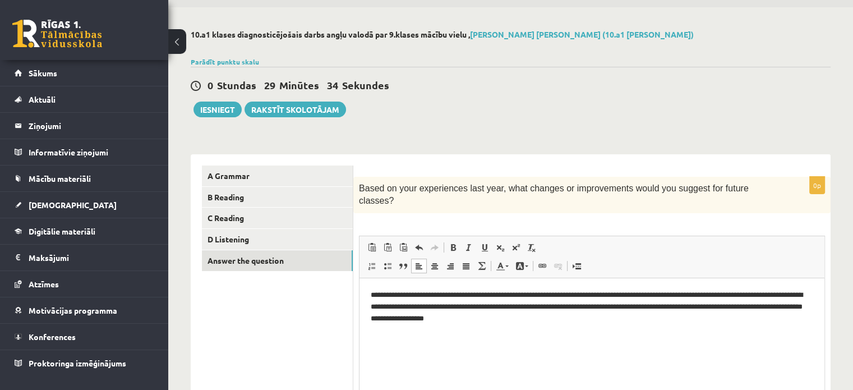
scroll to position [34, 0]
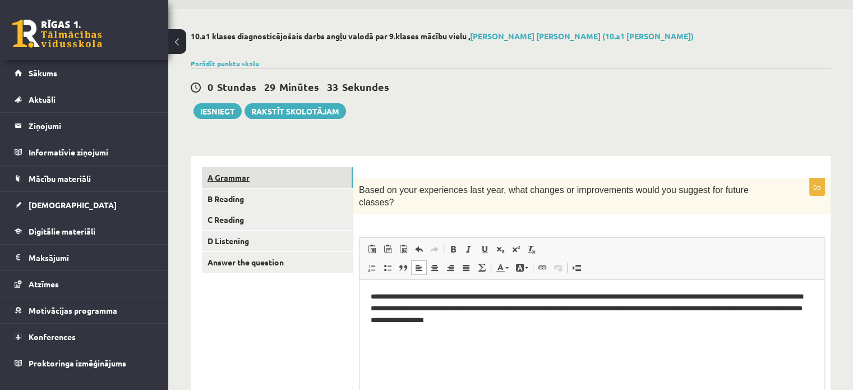
click at [274, 178] on link "A Grammar" at bounding box center [277, 177] width 151 height 21
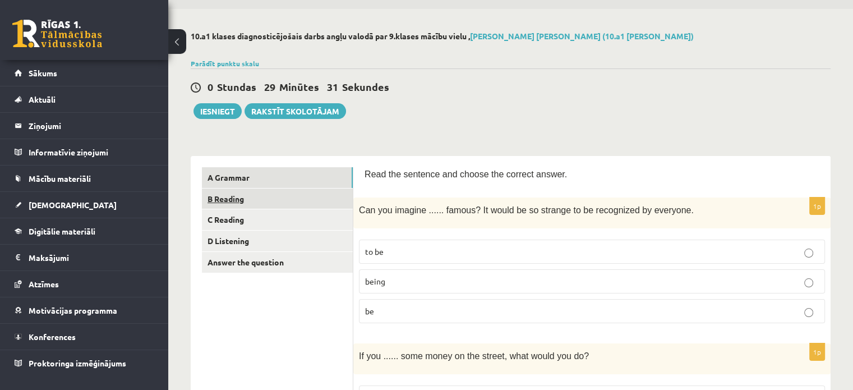
click at [249, 192] on link "B Reading" at bounding box center [277, 198] width 151 height 21
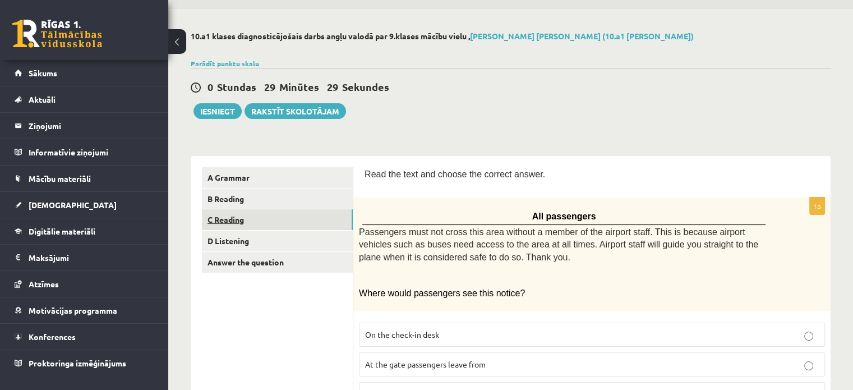
click at [233, 211] on link "C Reading" at bounding box center [277, 219] width 151 height 21
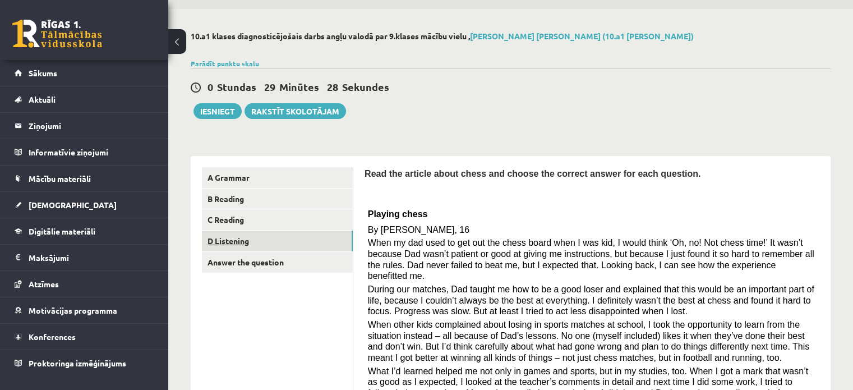
click at [235, 237] on link "D Listening" at bounding box center [277, 240] width 151 height 21
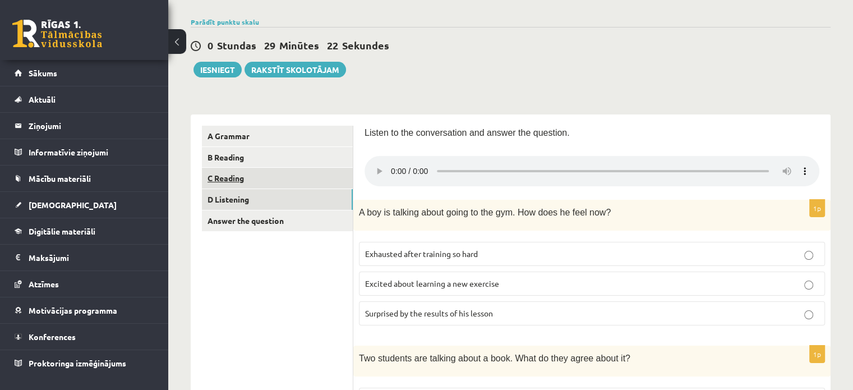
scroll to position [0, 0]
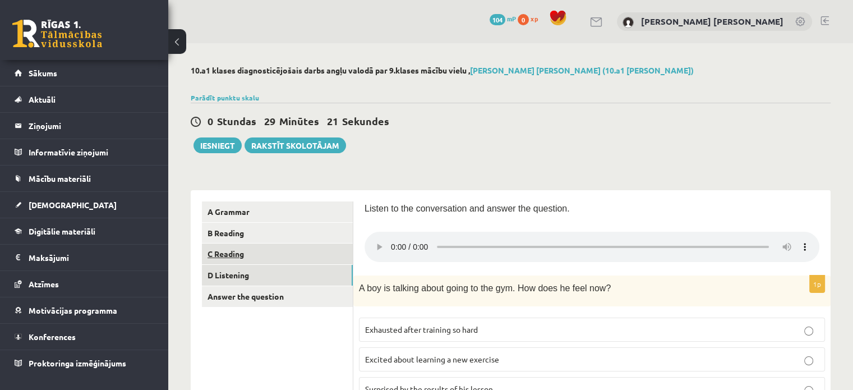
click at [272, 263] on link "C Reading" at bounding box center [277, 253] width 151 height 21
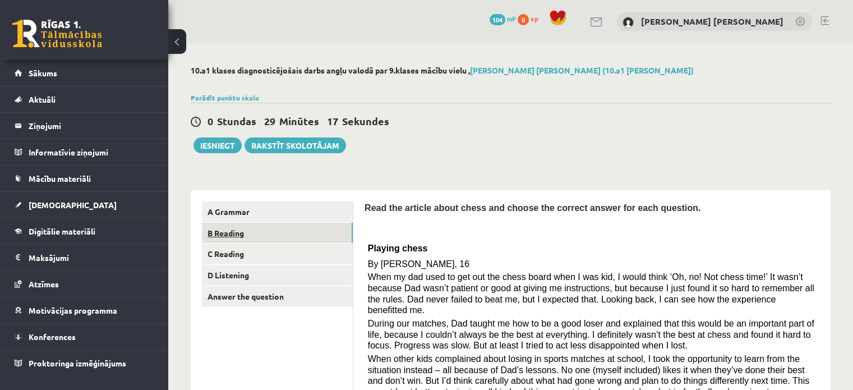
click at [299, 237] on link "B Reading" at bounding box center [277, 233] width 151 height 21
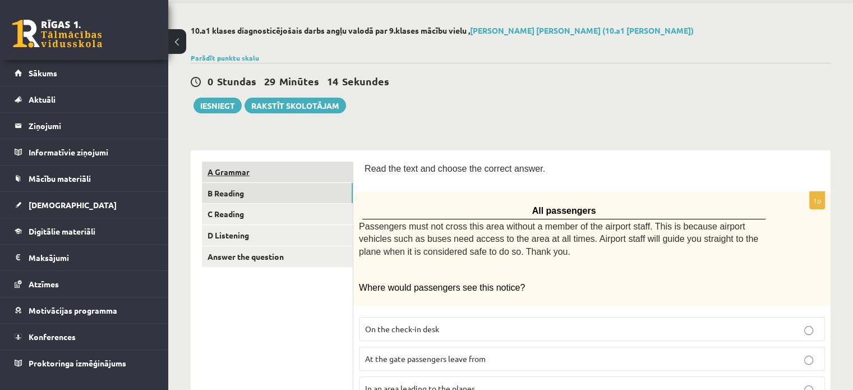
scroll to position [1, 0]
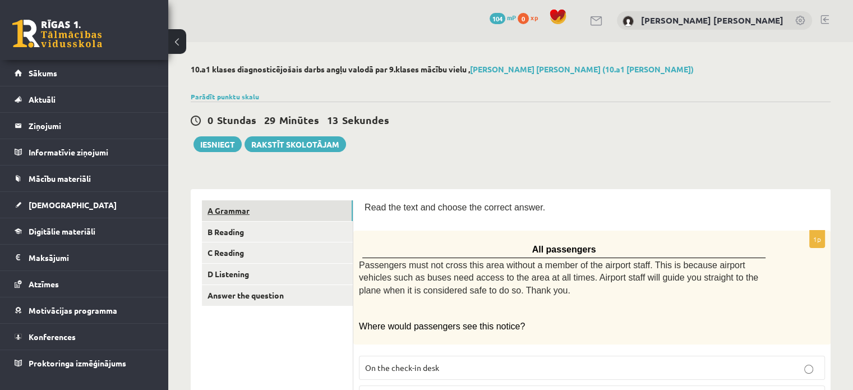
click at [213, 215] on link "A Grammar" at bounding box center [277, 210] width 151 height 21
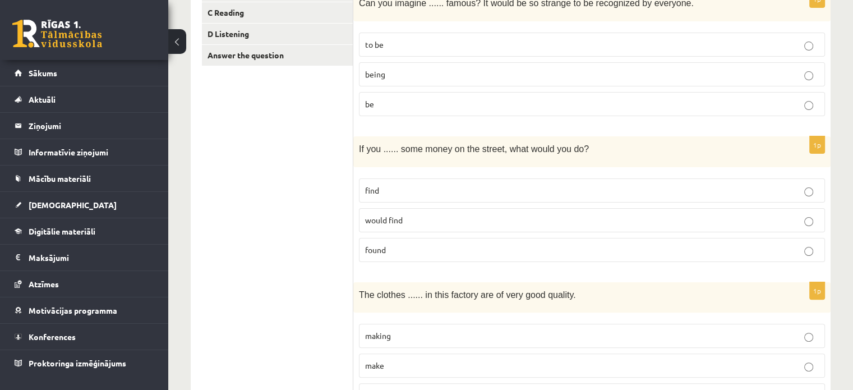
scroll to position [0, 0]
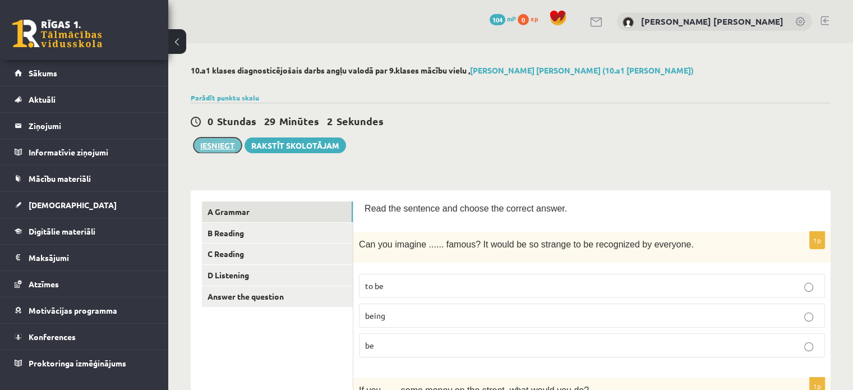
click at [219, 139] on button "Iesniegt" at bounding box center [217, 145] width 48 height 16
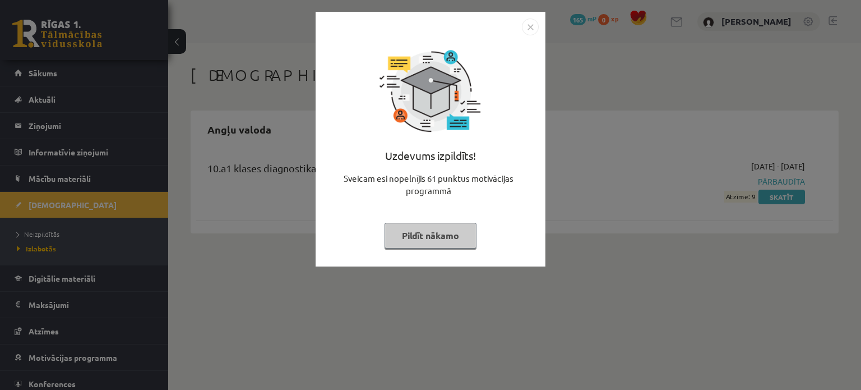
click at [413, 230] on button "Pildīt nākamo" at bounding box center [431, 236] width 92 height 26
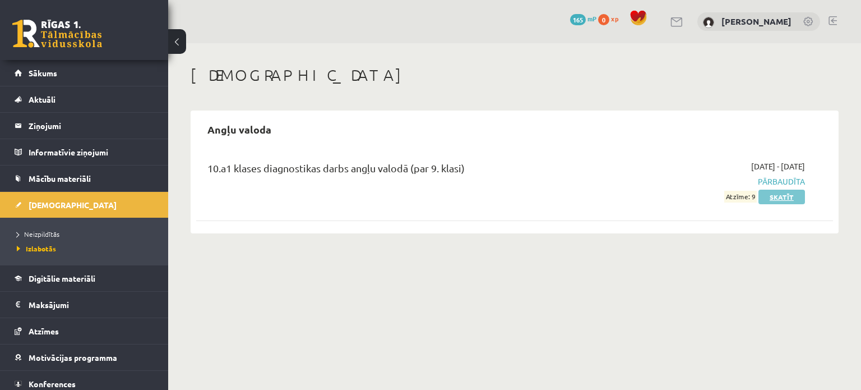
click at [772, 201] on link "Skatīt" at bounding box center [782, 197] width 47 height 15
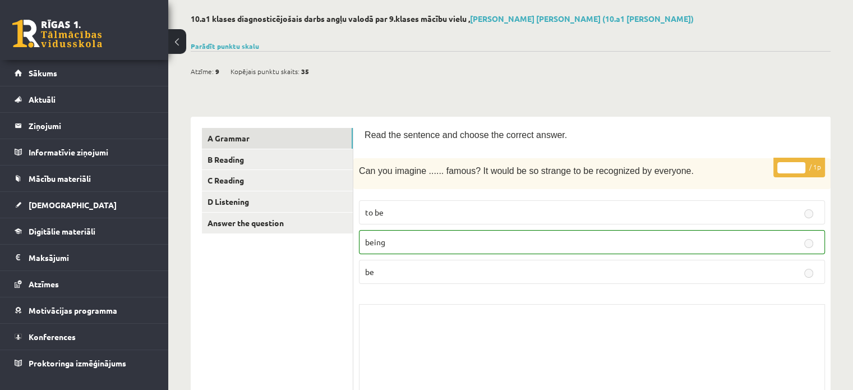
scroll to position [55, 0]
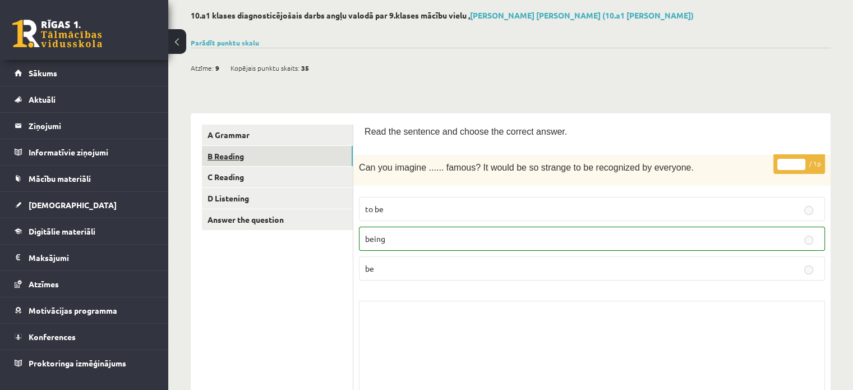
click at [334, 157] on link "B Reading" at bounding box center [277, 156] width 151 height 21
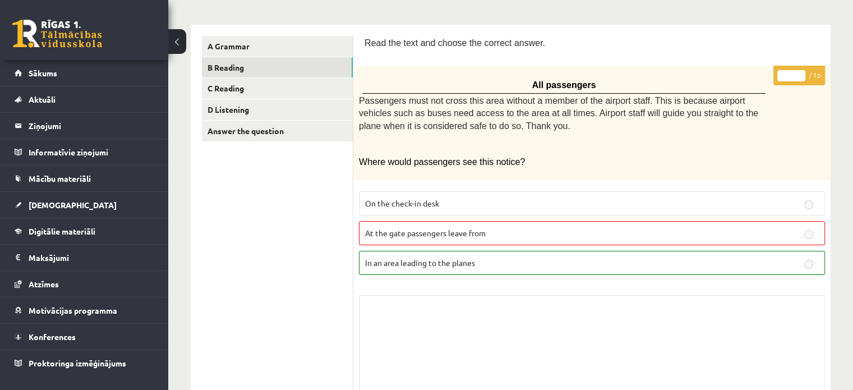
scroll to position [144, 0]
click at [274, 94] on link "C Reading" at bounding box center [277, 88] width 151 height 21
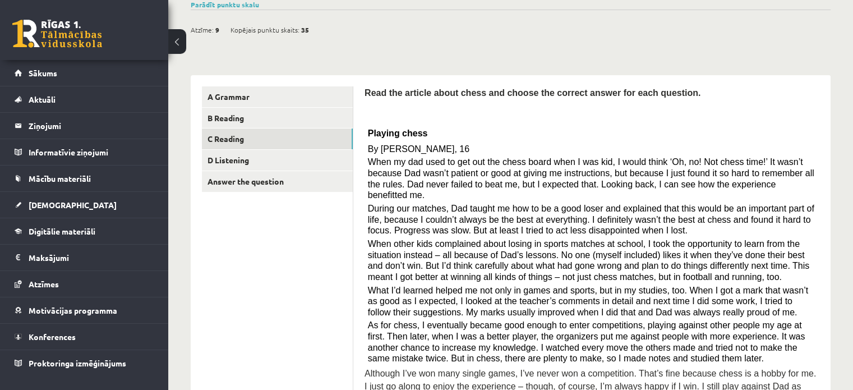
scroll to position [78, 0]
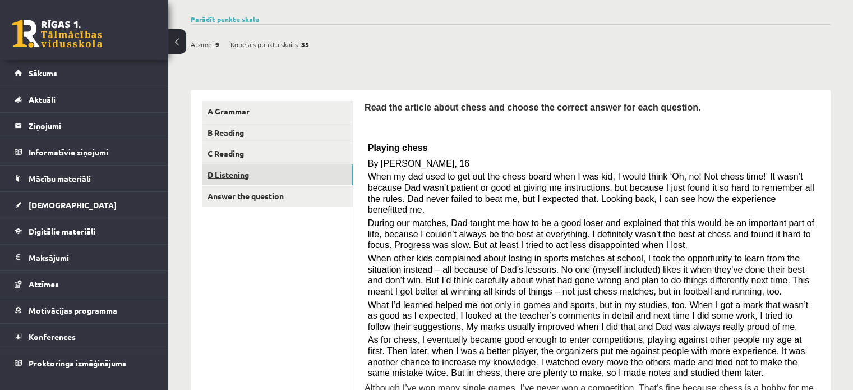
click at [233, 183] on link "D Listening" at bounding box center [277, 174] width 151 height 21
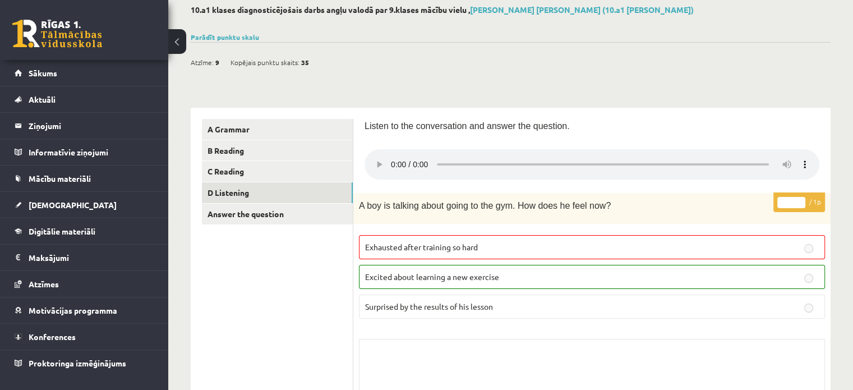
scroll to position [0, 0]
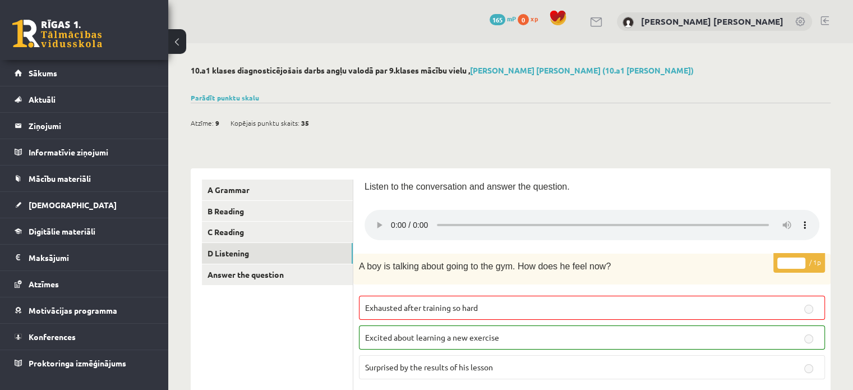
click at [177, 39] on button at bounding box center [177, 41] width 18 height 25
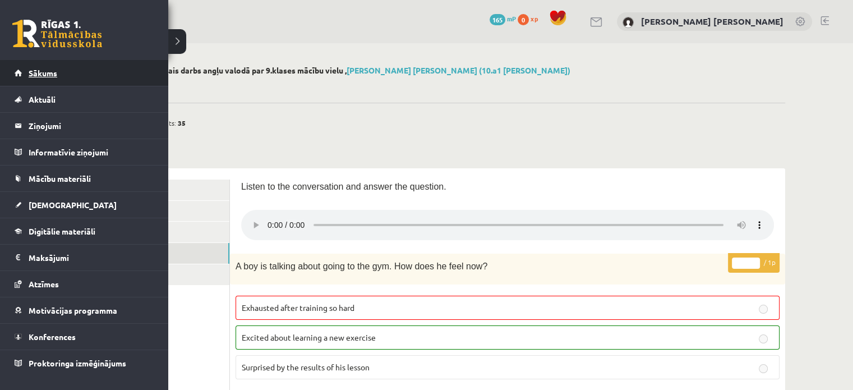
click at [57, 72] on span "Sākums" at bounding box center [43, 73] width 29 height 10
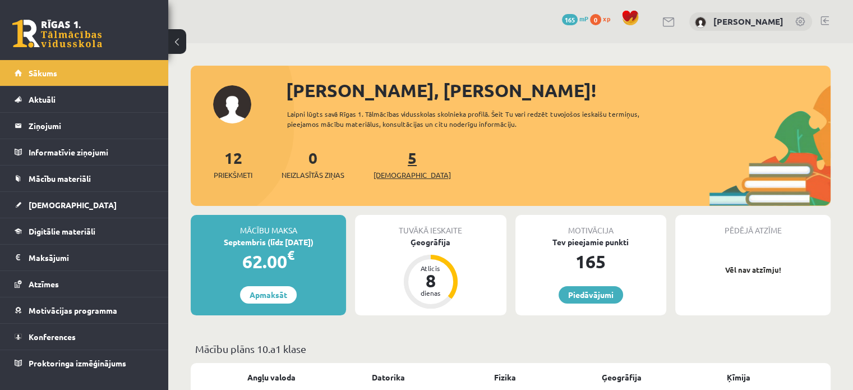
click at [392, 160] on link "5 [DEMOGRAPHIC_DATA]" at bounding box center [411, 163] width 77 height 33
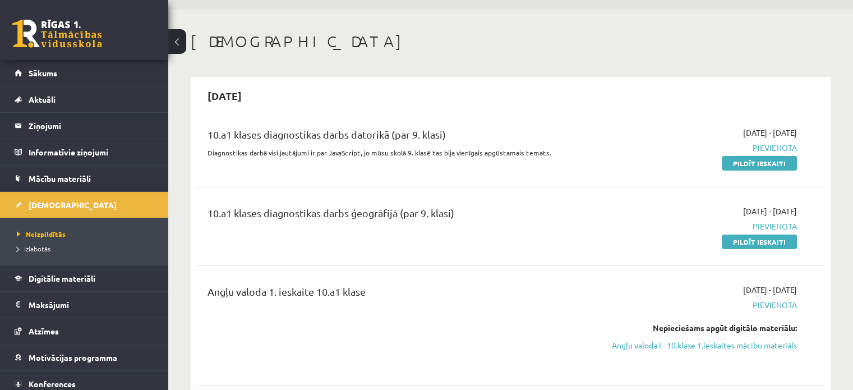
scroll to position [28, 0]
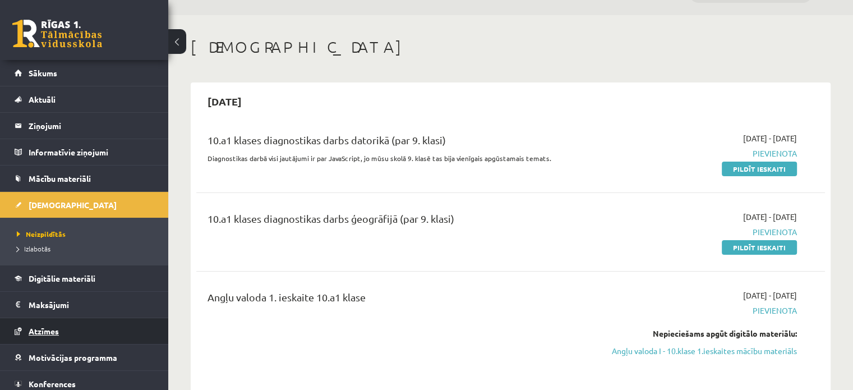
click at [63, 331] on link "Atzīmes" at bounding box center [85, 331] width 140 height 26
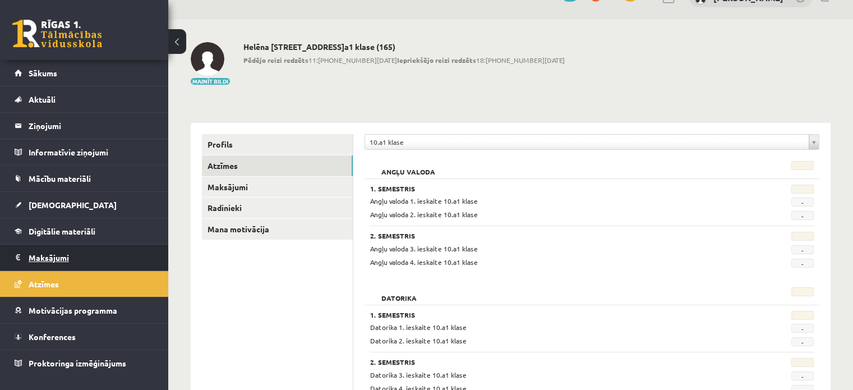
scroll to position [22, 0]
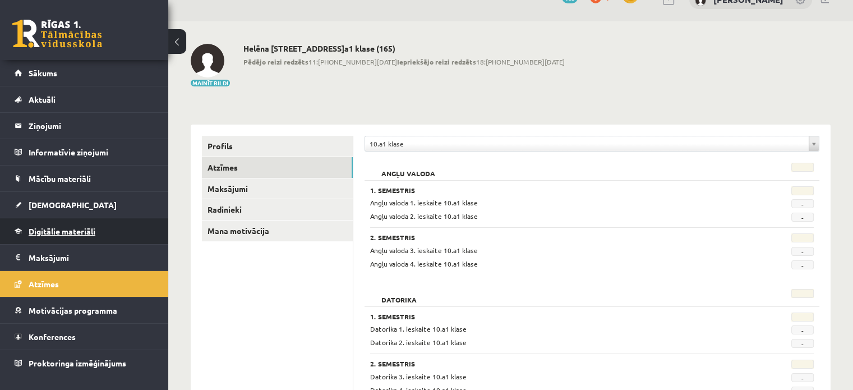
click at [63, 224] on link "Digitālie materiāli" at bounding box center [85, 231] width 140 height 26
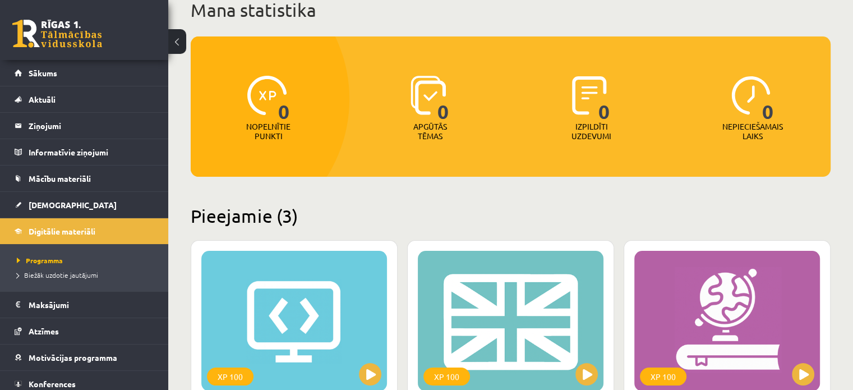
scroll to position [77, 0]
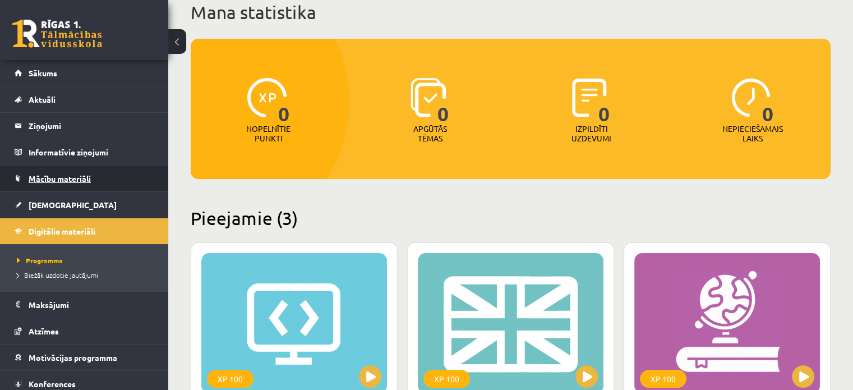
click at [47, 172] on link "Mācību materiāli" at bounding box center [85, 178] width 140 height 26
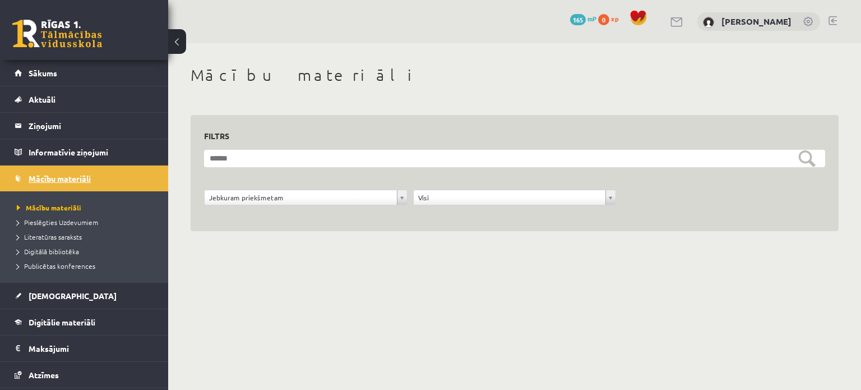
click at [47, 172] on link "Mācību materiāli" at bounding box center [85, 178] width 140 height 26
click at [35, 75] on span "Sākums" at bounding box center [43, 73] width 29 height 10
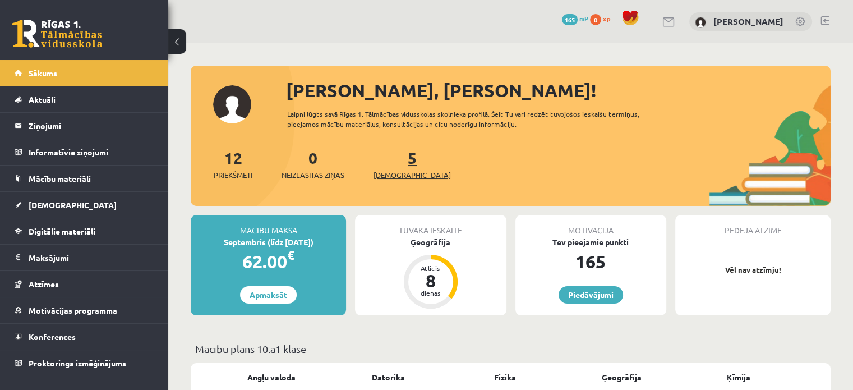
click at [395, 163] on link "5 [DEMOGRAPHIC_DATA]" at bounding box center [411, 163] width 77 height 33
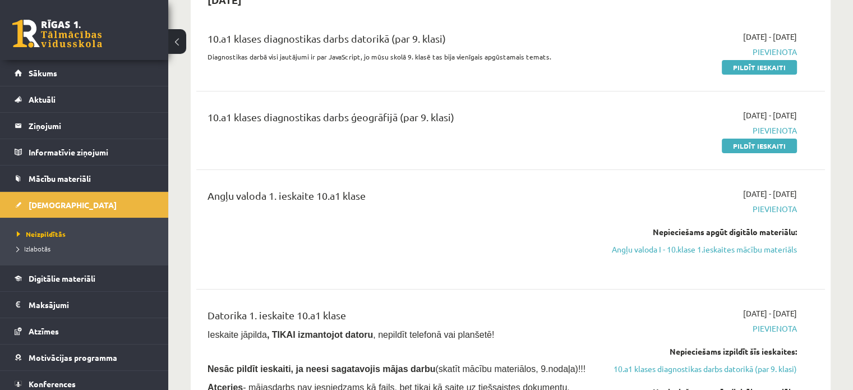
scroll to position [130, 0]
click at [563, 237] on div "Angļu valoda 1. ieskaite 10.a1 klase" at bounding box center [401, 228] width 404 height 83
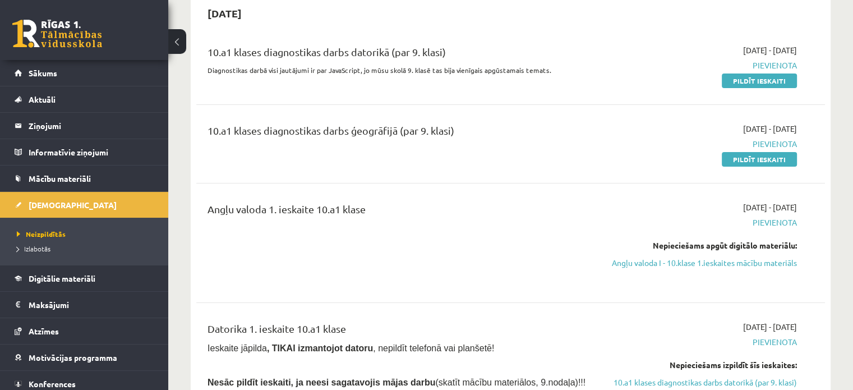
scroll to position [0, 0]
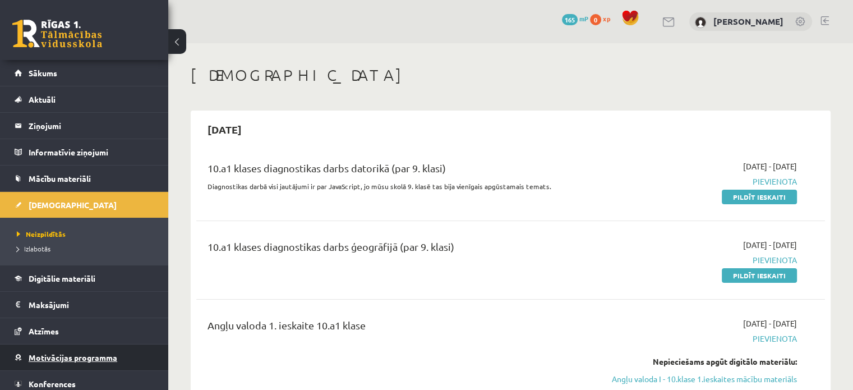
click at [78, 347] on link "Motivācijas programma" at bounding box center [85, 357] width 140 height 26
